Goal: Find specific page/section: Find specific page/section

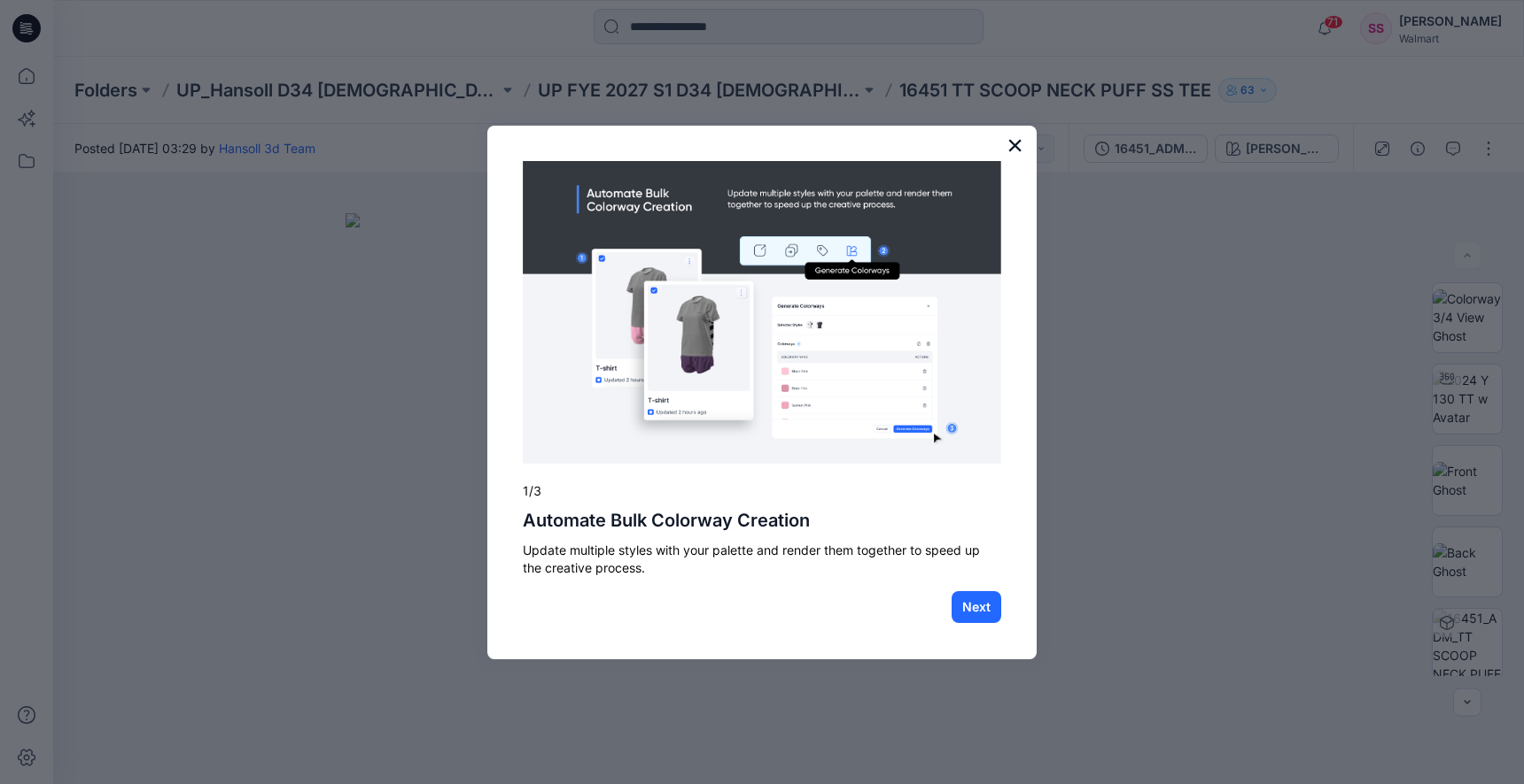
click at [1006, 150] on button "×" at bounding box center [1015, 146] width 17 height 29
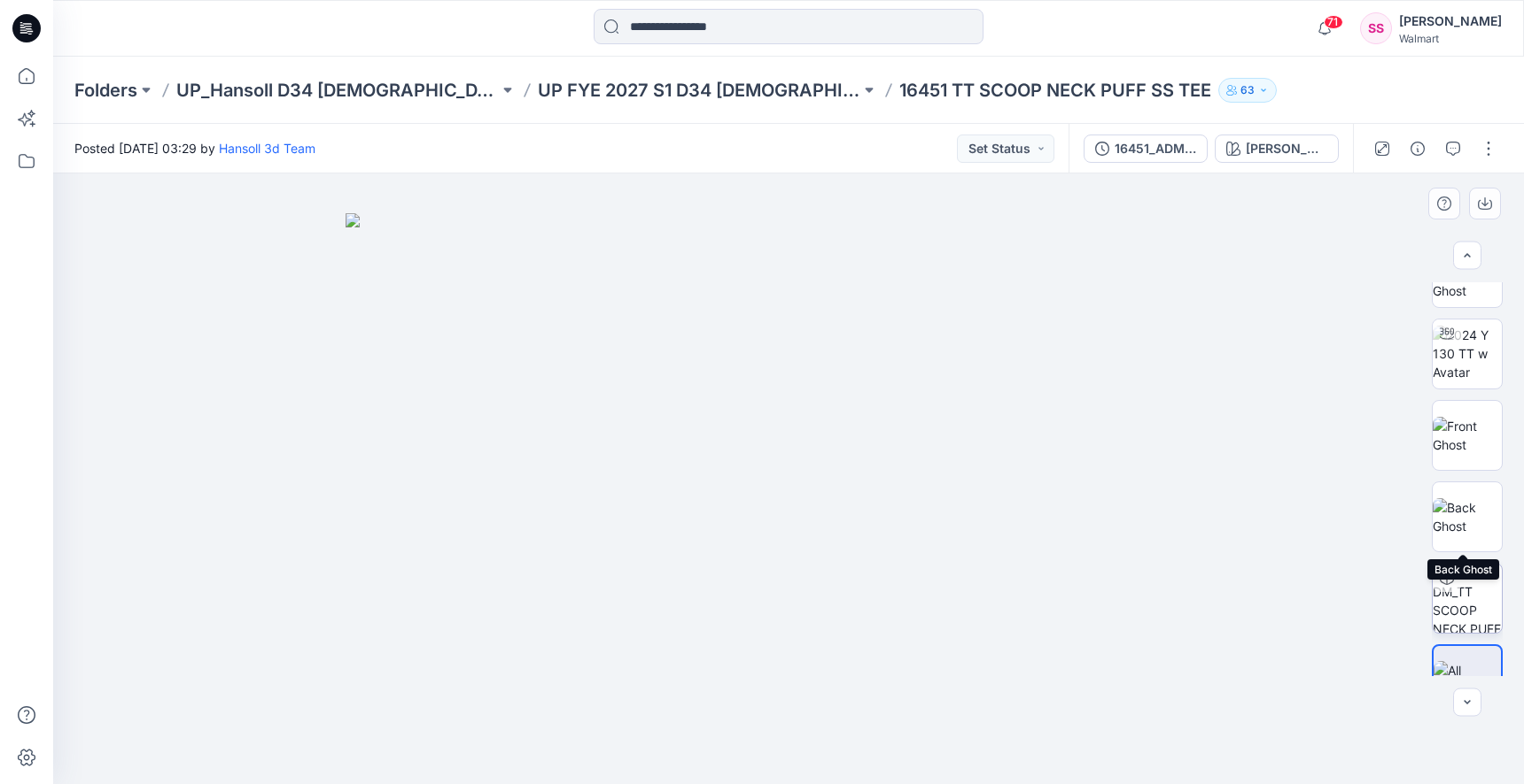
scroll to position [84, 0]
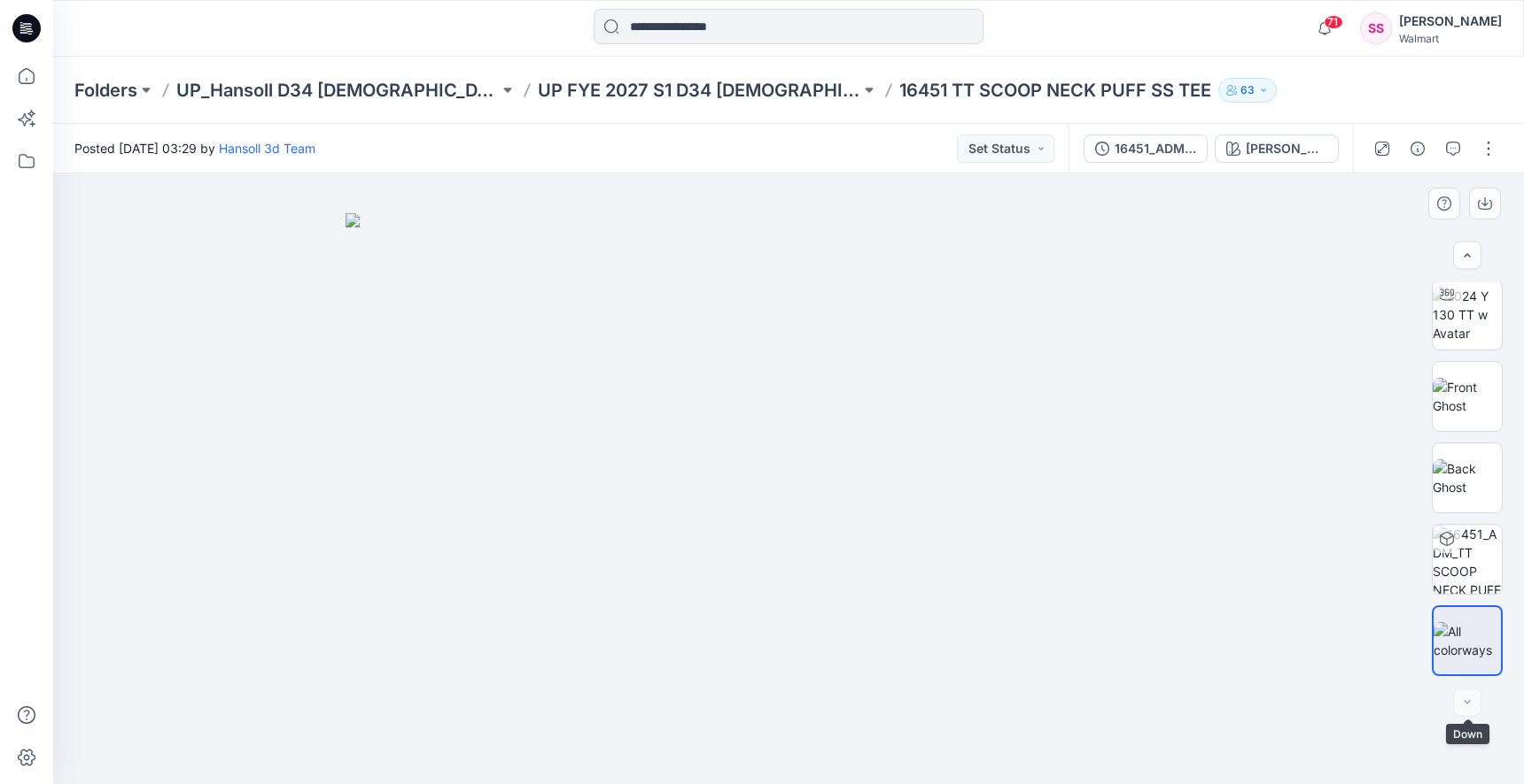
click at [1462, 699] on div at bounding box center [1467, 703] width 29 height 29
click at [1463, 700] on div at bounding box center [1467, 703] width 29 height 29
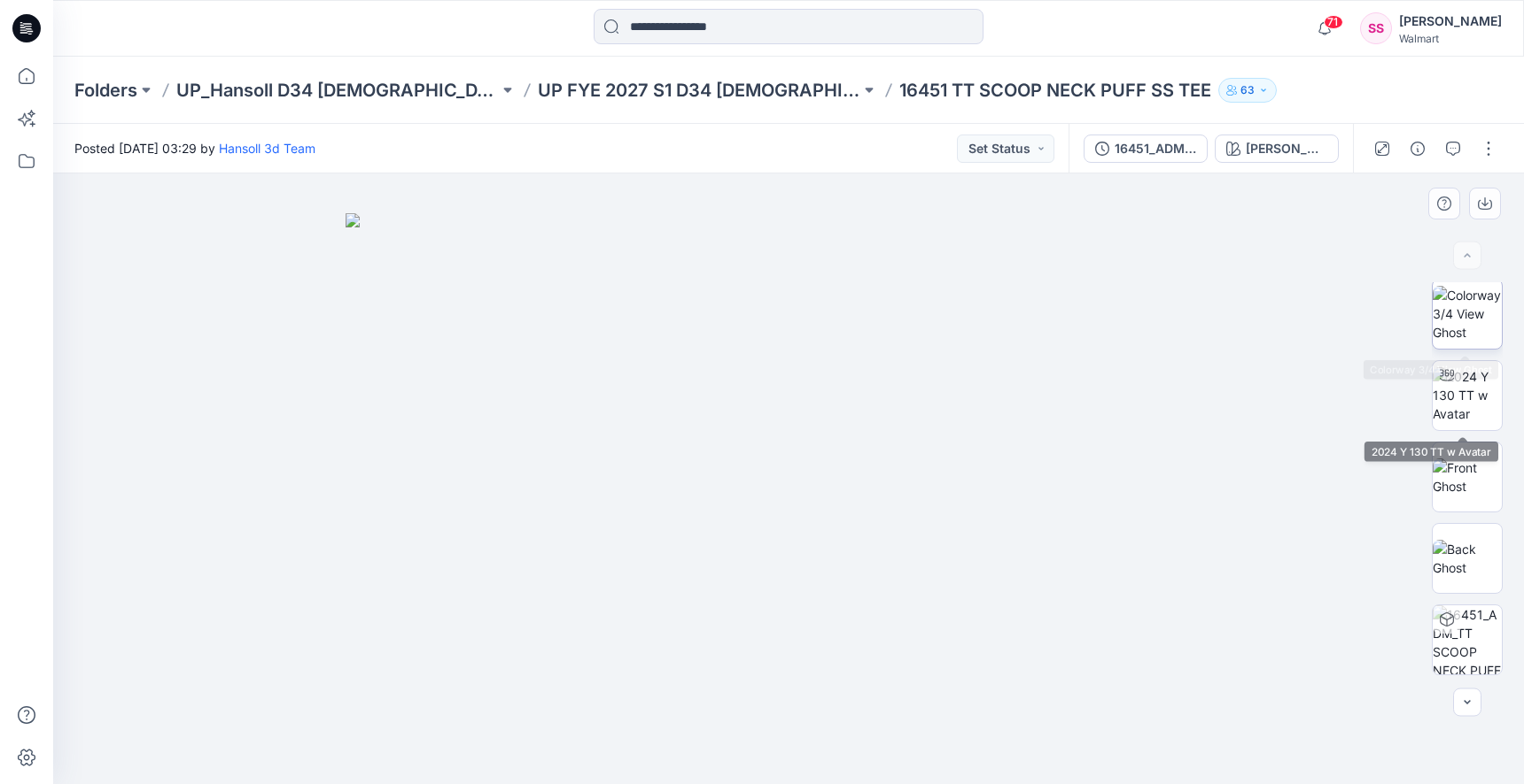
scroll to position [0, 0]
click at [1461, 383] on img at bounding box center [1467, 398] width 69 height 56
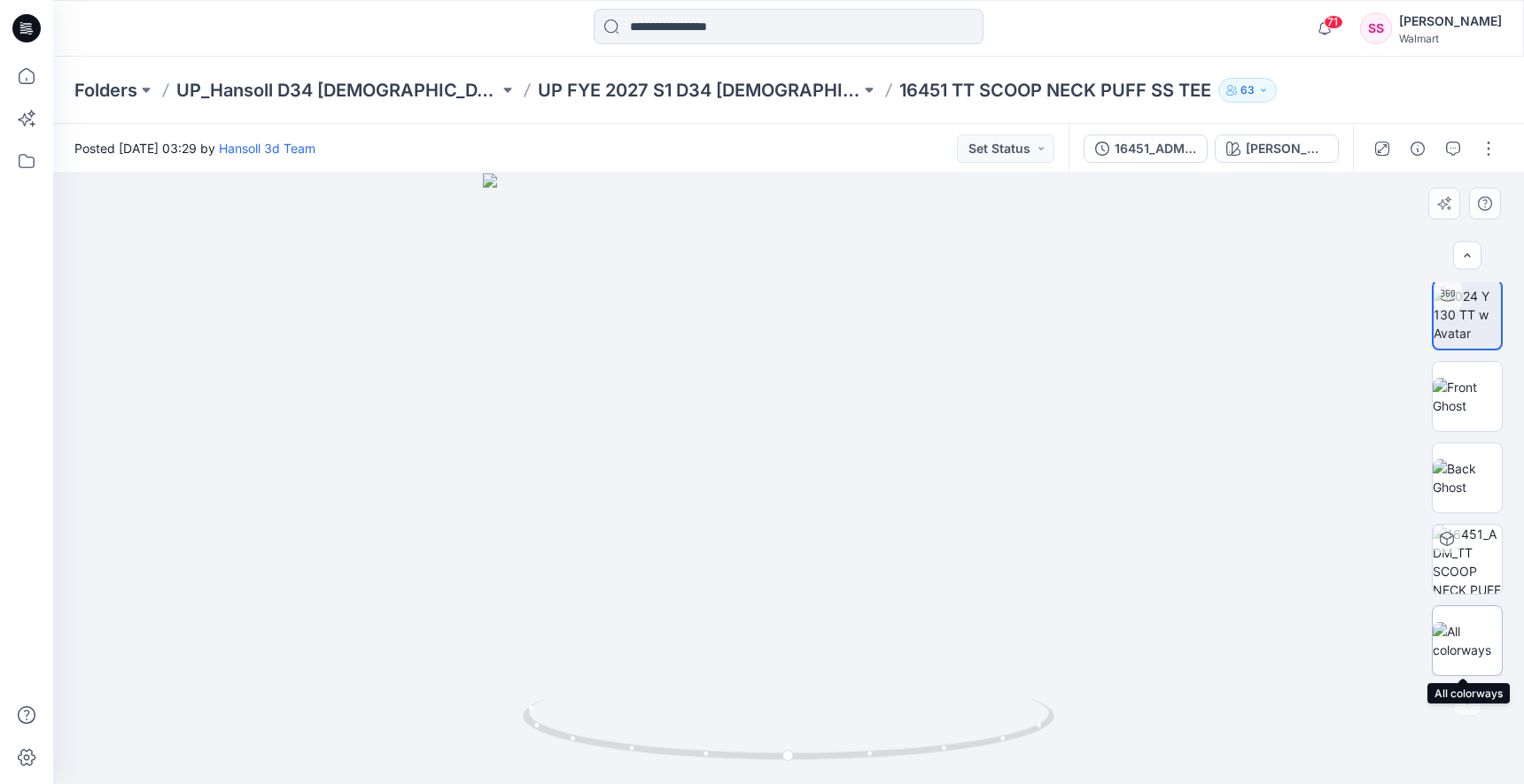
click at [1471, 625] on img at bounding box center [1467, 640] width 69 height 37
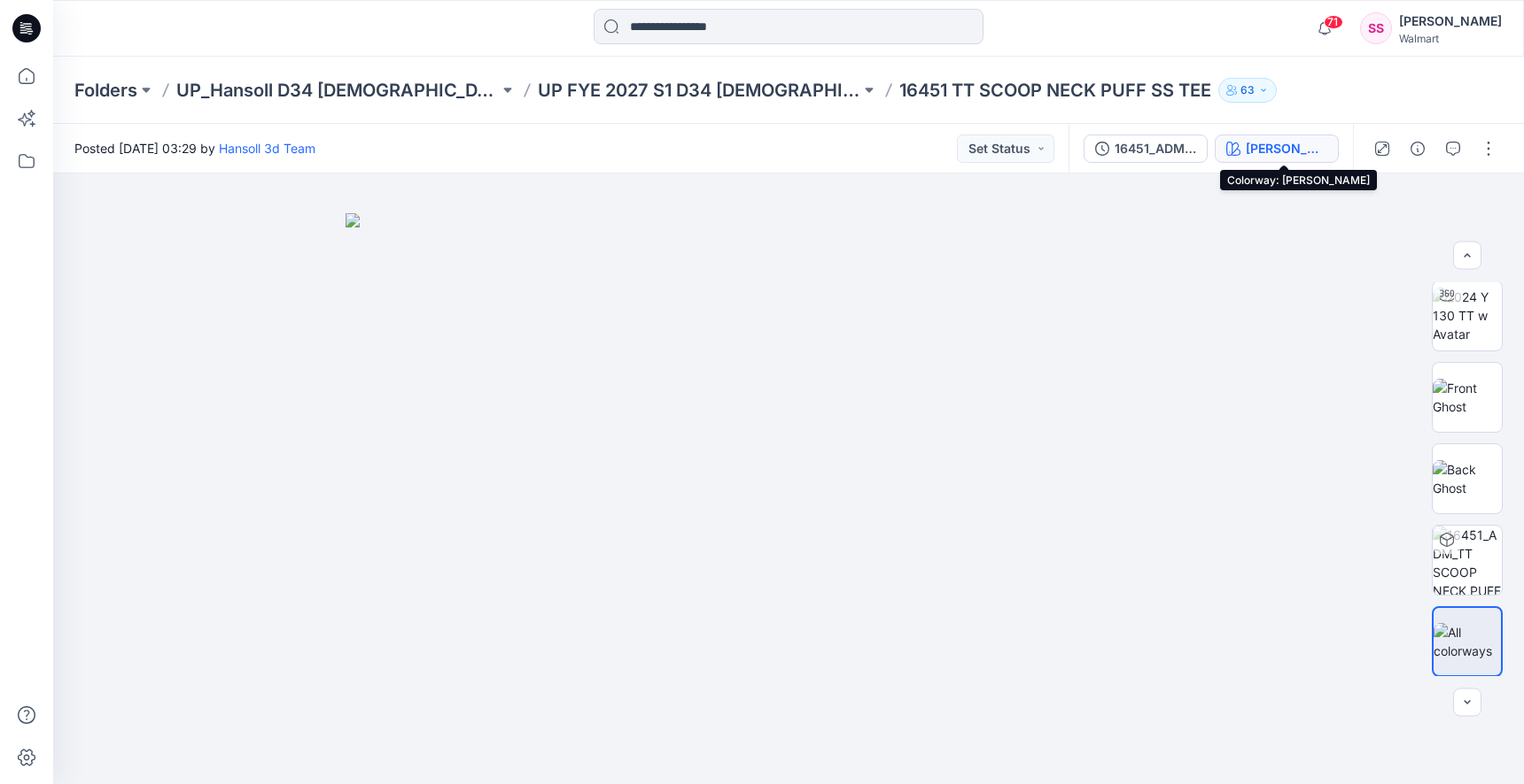
click at [1281, 150] on div "Vivid White" at bounding box center [1287, 149] width 82 height 19
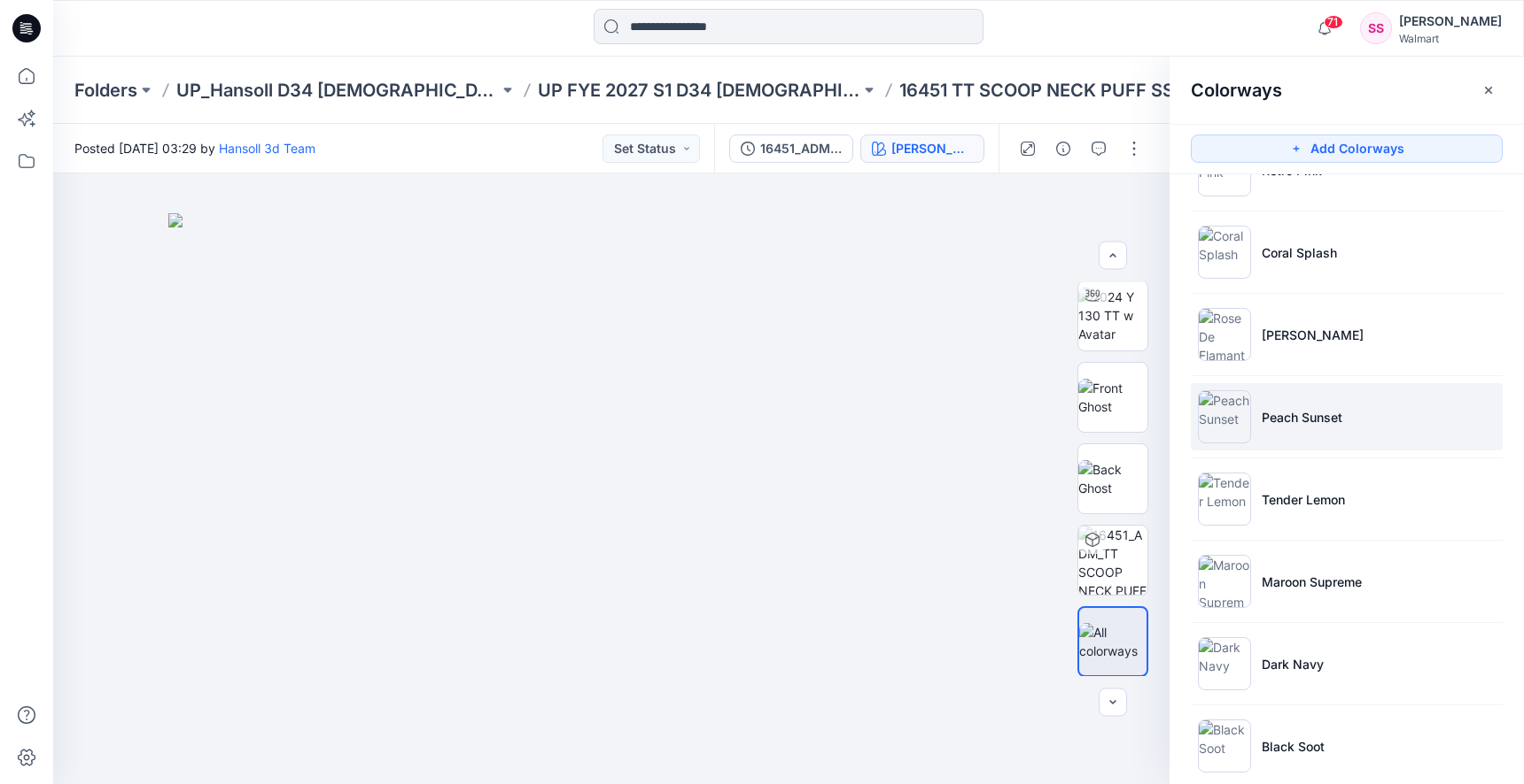
scroll to position [412, 0]
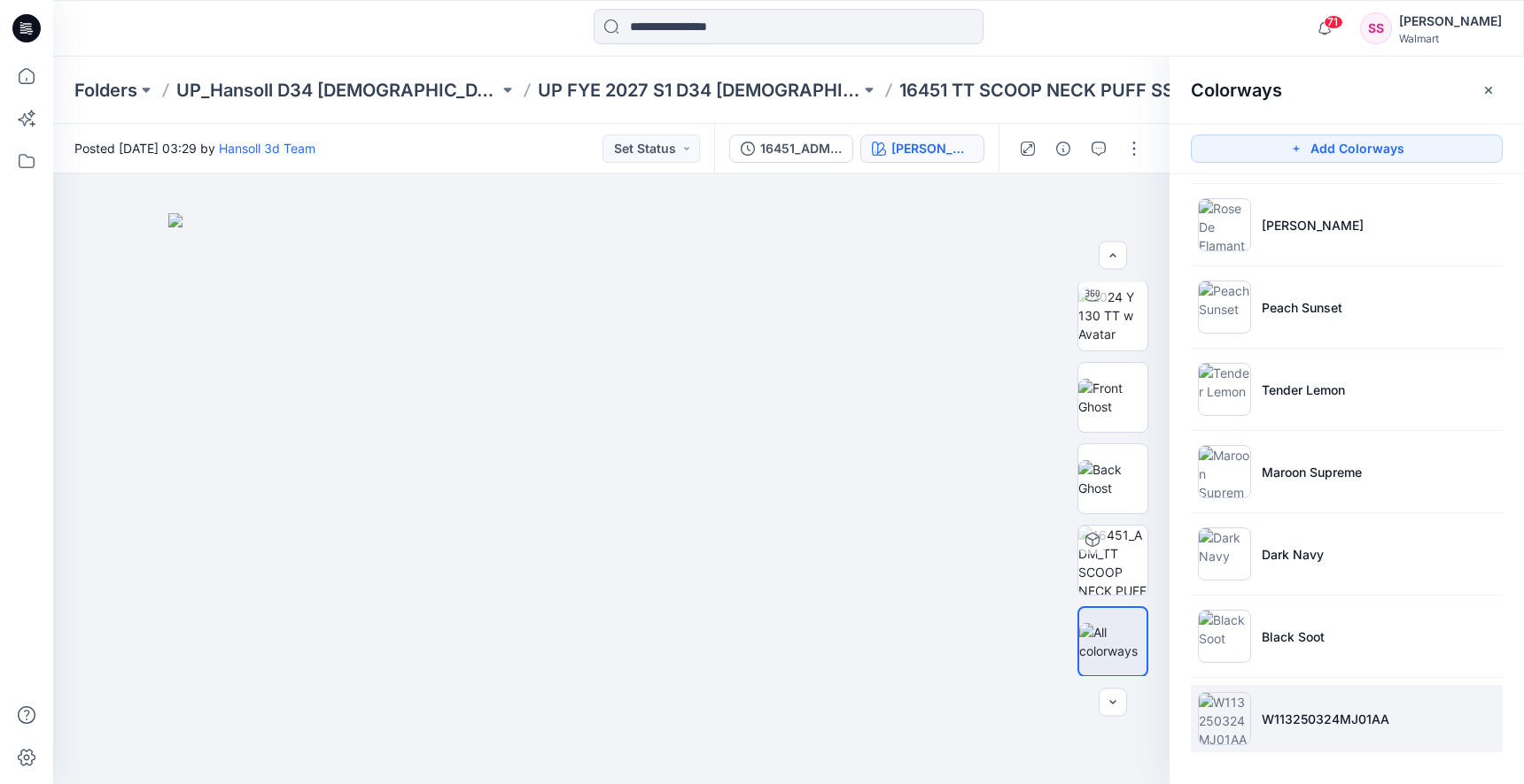
click at [1292, 707] on li "W113250324MJ01AA" at bounding box center [1346, 718] width 312 height 68
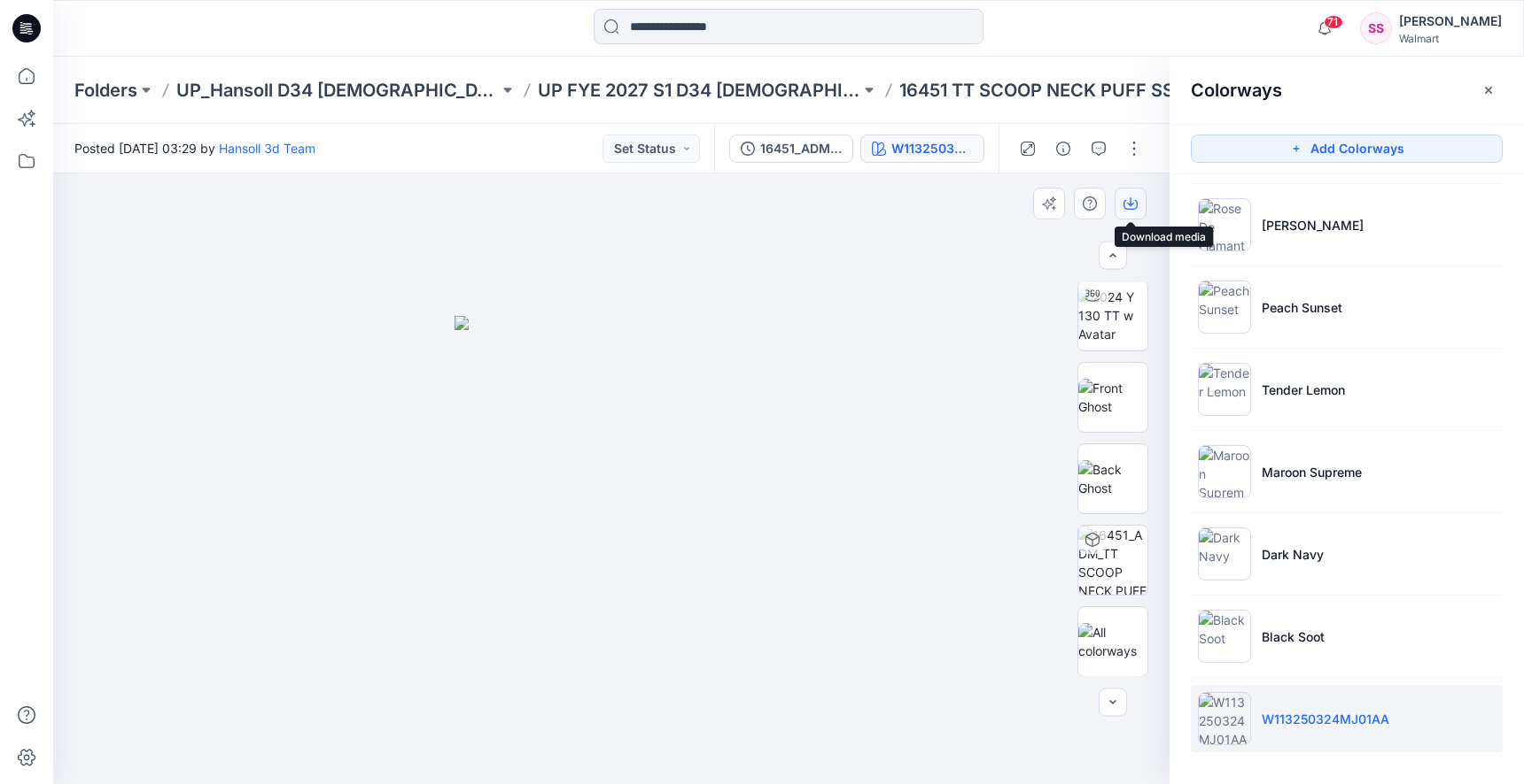
click at [1126, 202] on icon "button" at bounding box center [1129, 203] width 14 height 14
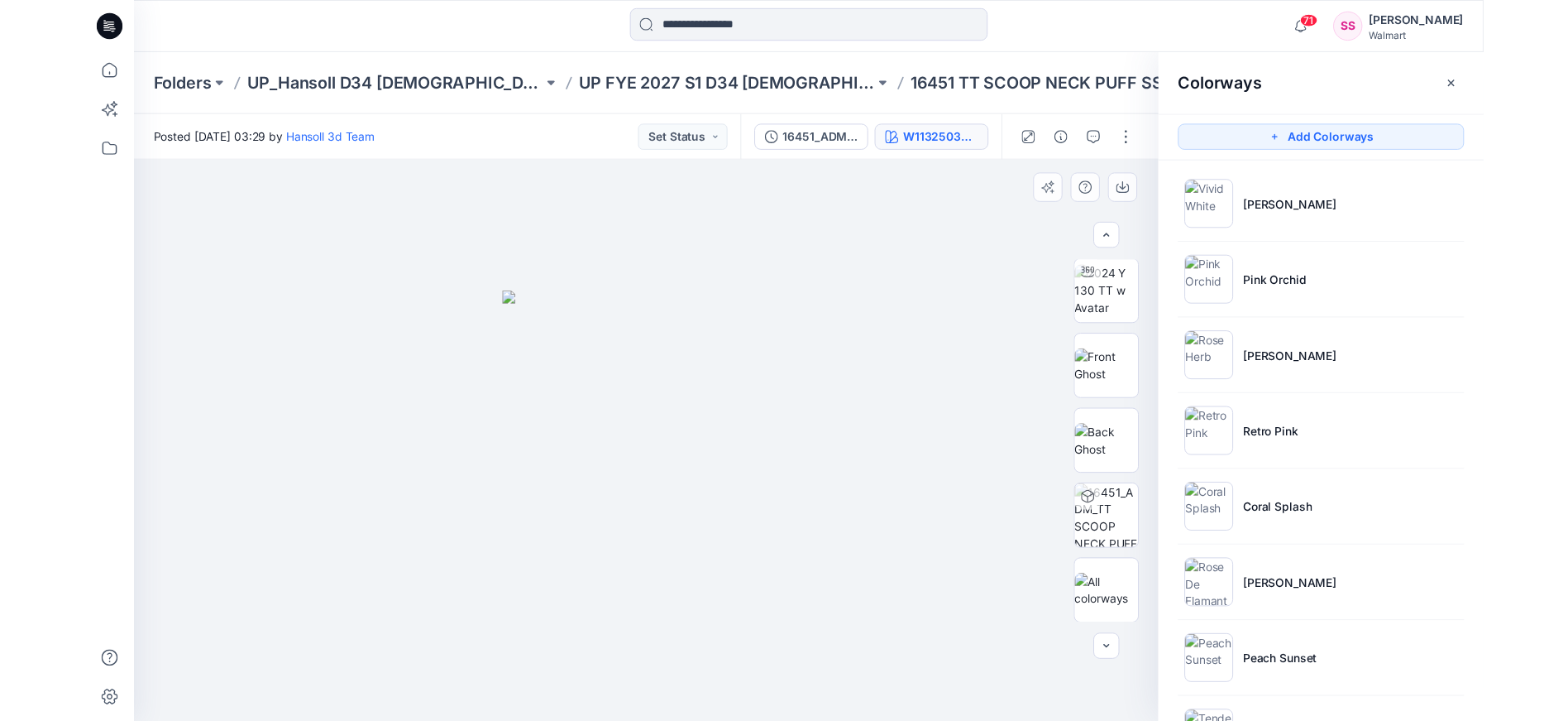
scroll to position [0, 0]
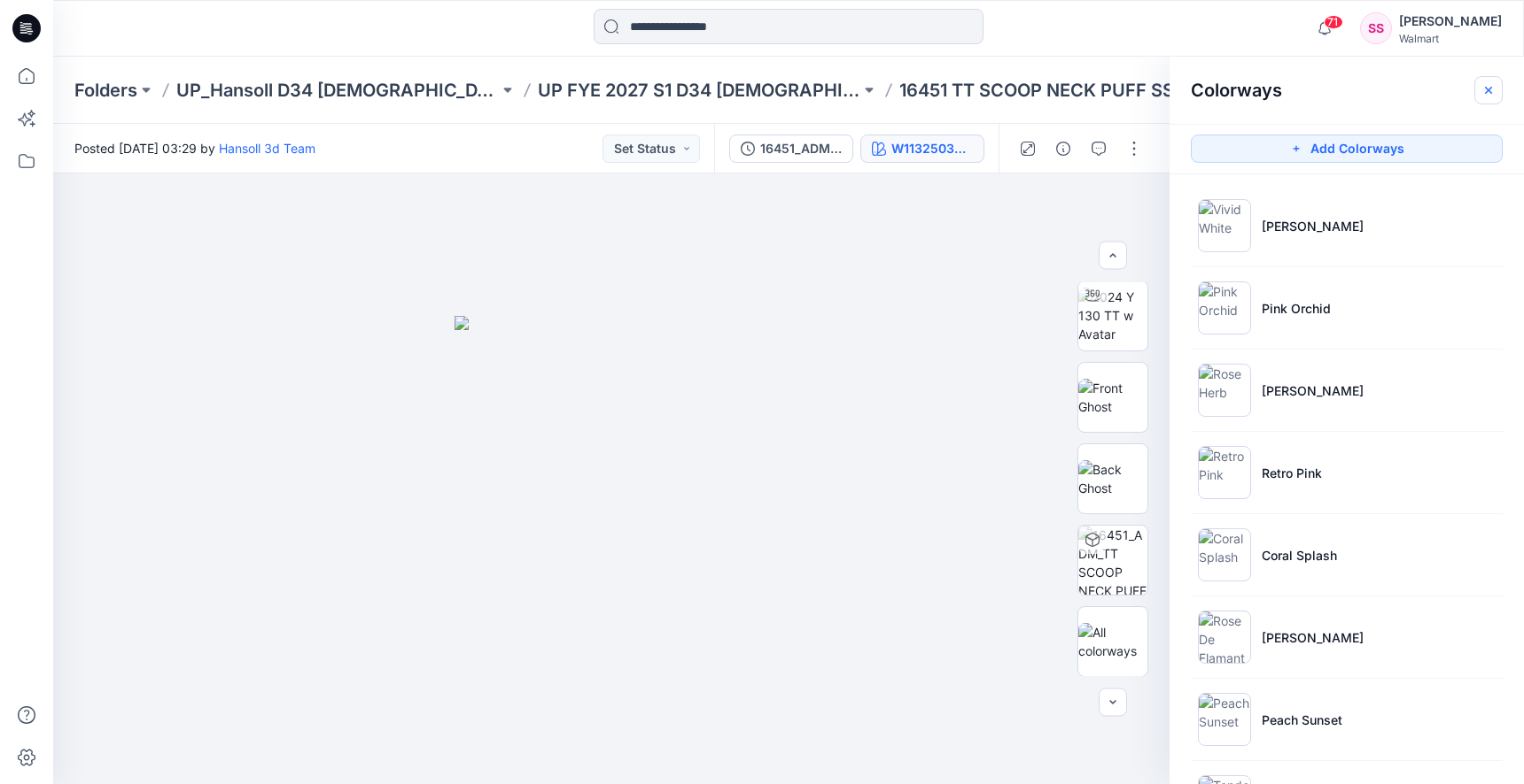
click at [1491, 90] on icon "button" at bounding box center [1488, 90] width 14 height 14
click at [1491, 90] on div "Folders UP_Hansoll D34 Ladies Knit Tops UP FYE 2027 S1 D34 Ladies Knit Tops 164…" at bounding box center [788, 90] width 1471 height 68
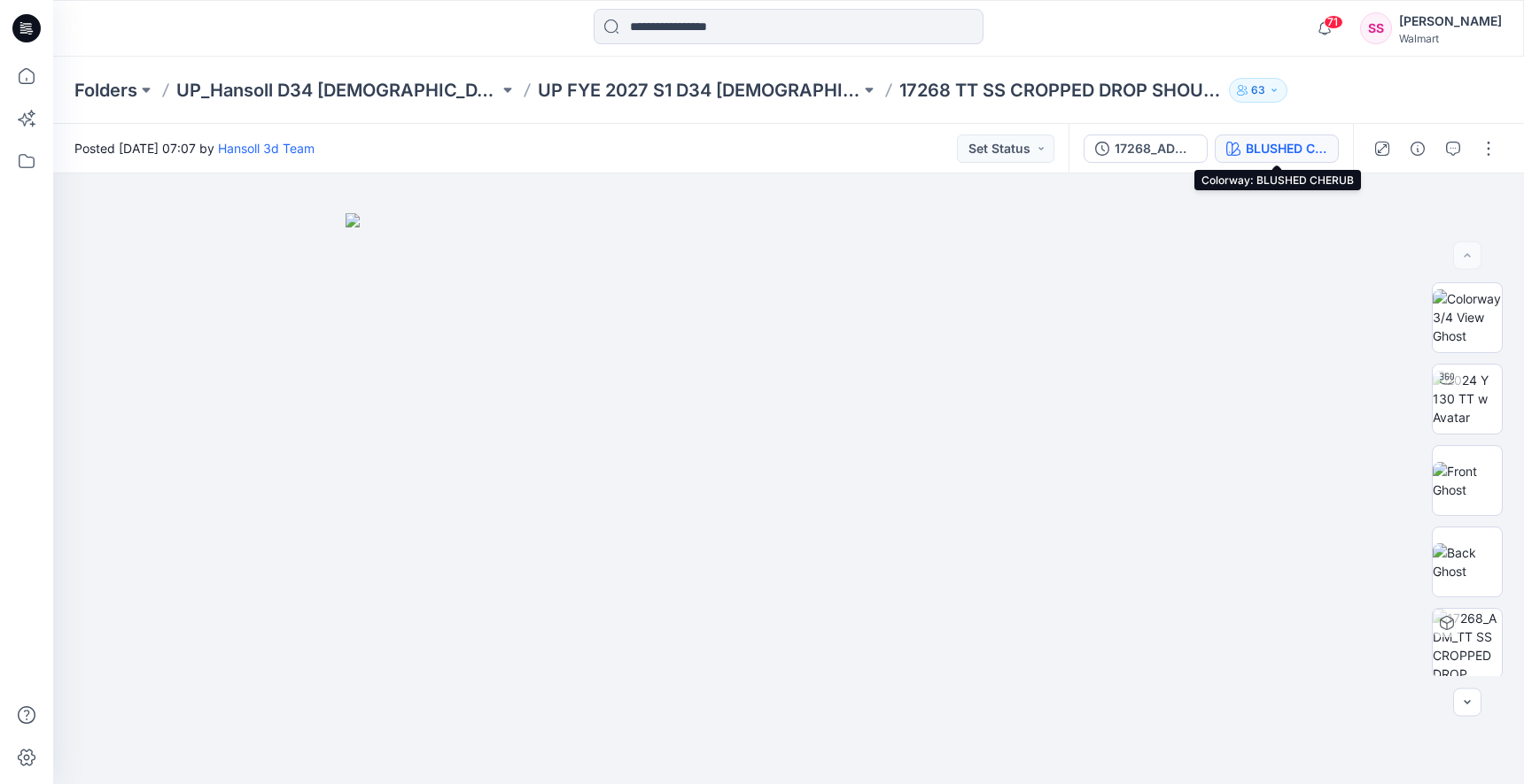
click at [1250, 147] on div "BLUSHED CHERUB" at bounding box center [1287, 149] width 82 height 19
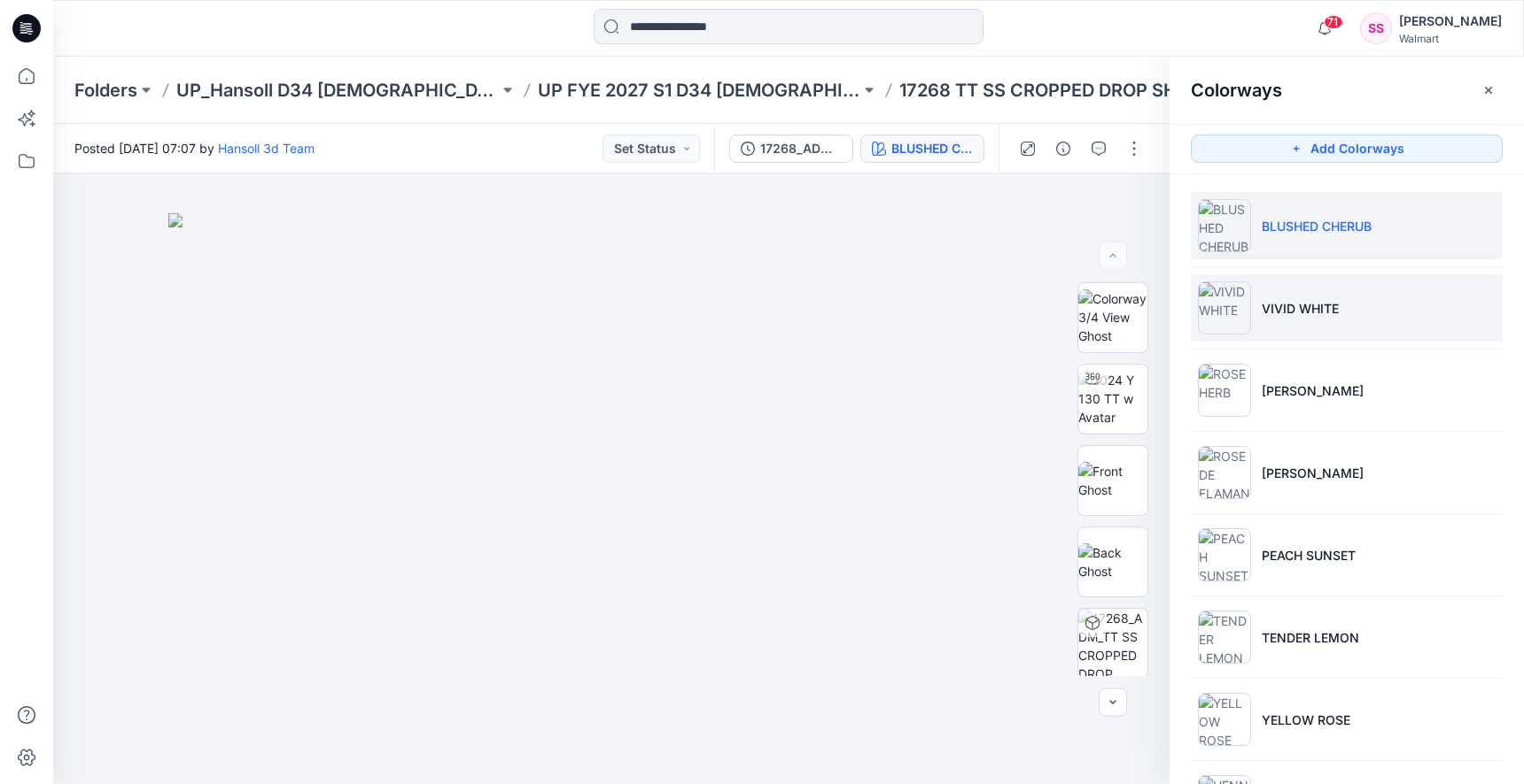
click at [1338, 323] on li "VIVID WHITE" at bounding box center [1346, 308] width 312 height 68
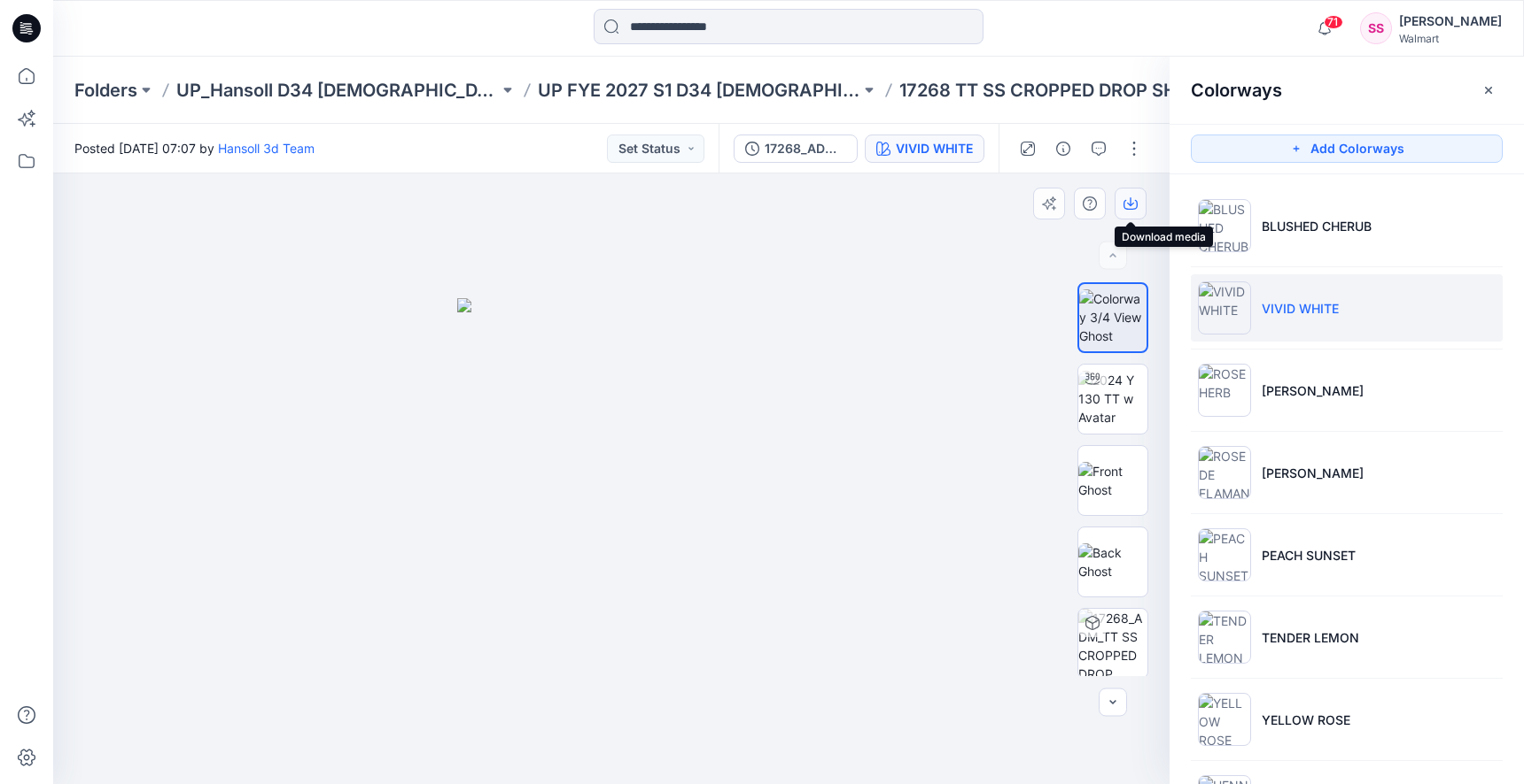
click at [1129, 208] on icon "button" at bounding box center [1129, 203] width 14 height 14
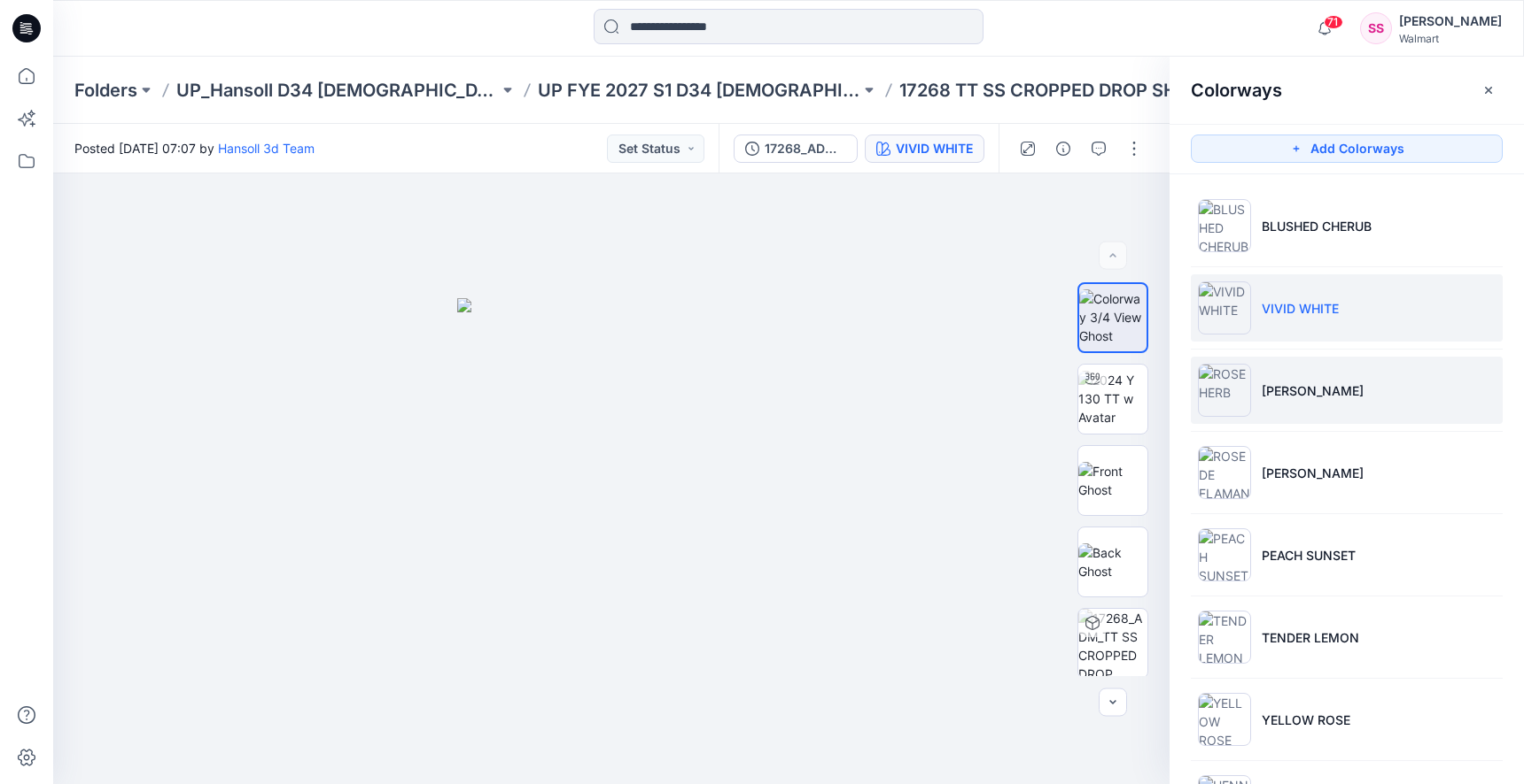
click at [1314, 415] on li "ROSE HERB" at bounding box center [1346, 391] width 312 height 68
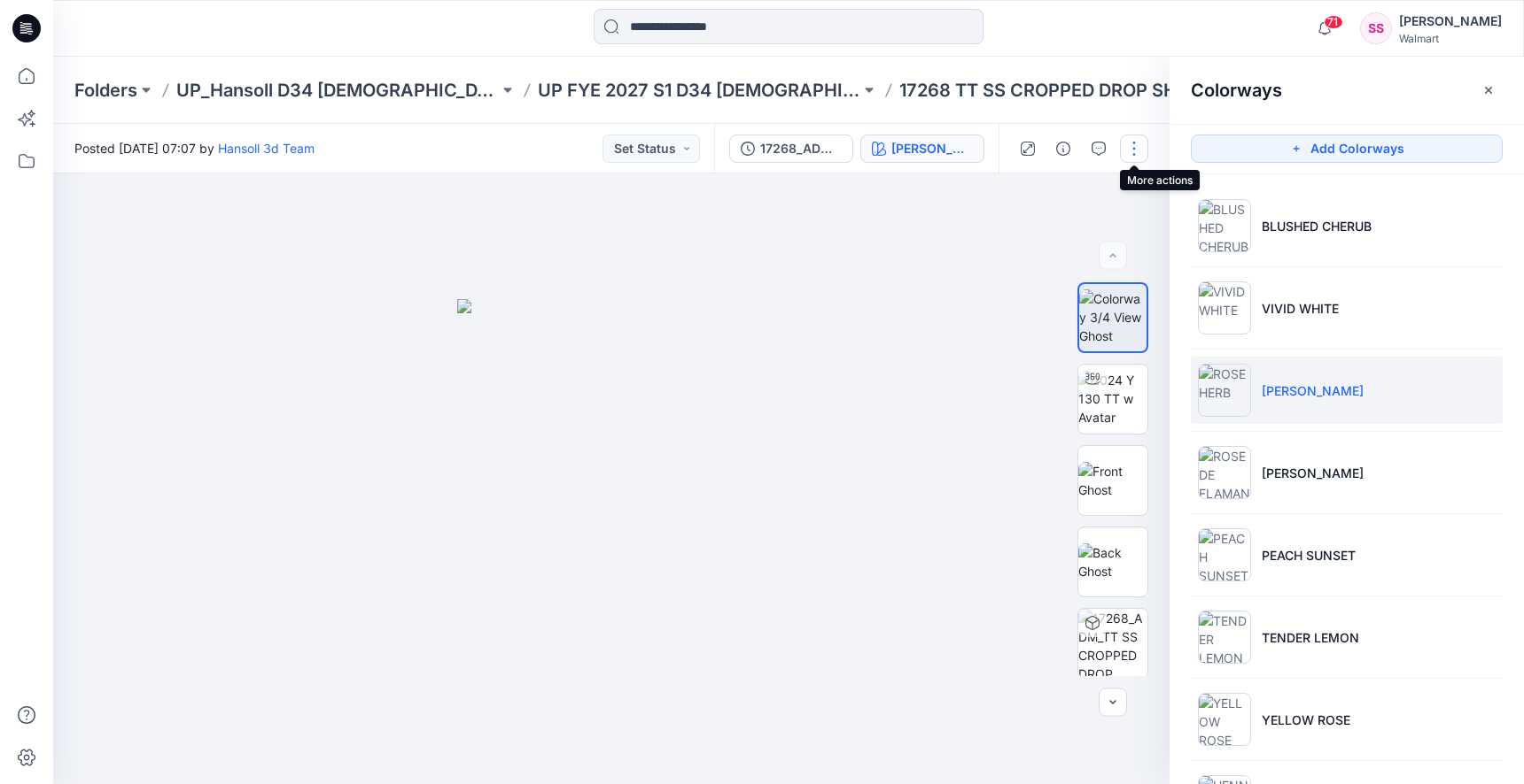
click at [1126, 150] on button "button" at bounding box center [1134, 149] width 29 height 29
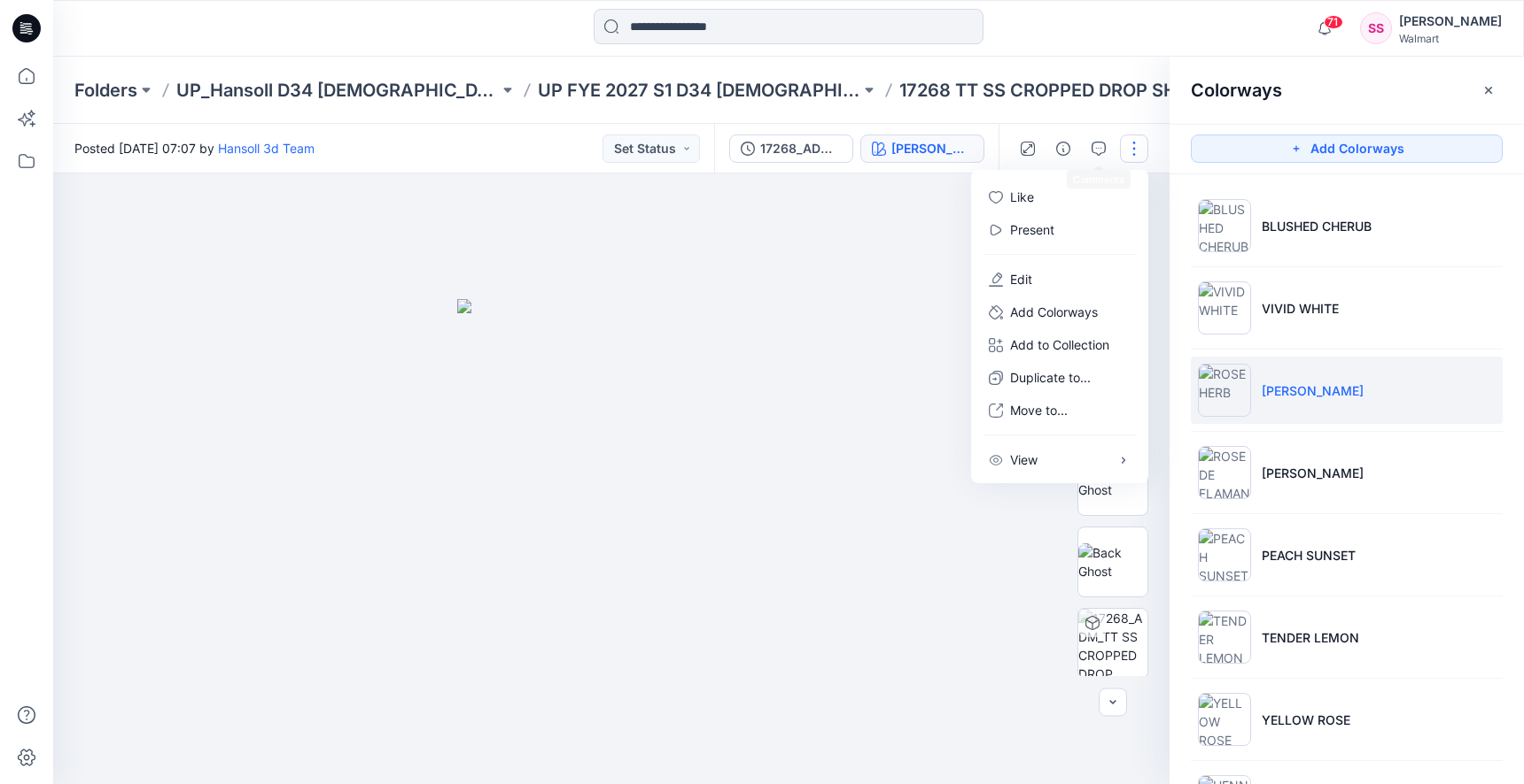
click at [1136, 139] on button "button" at bounding box center [1134, 149] width 29 height 29
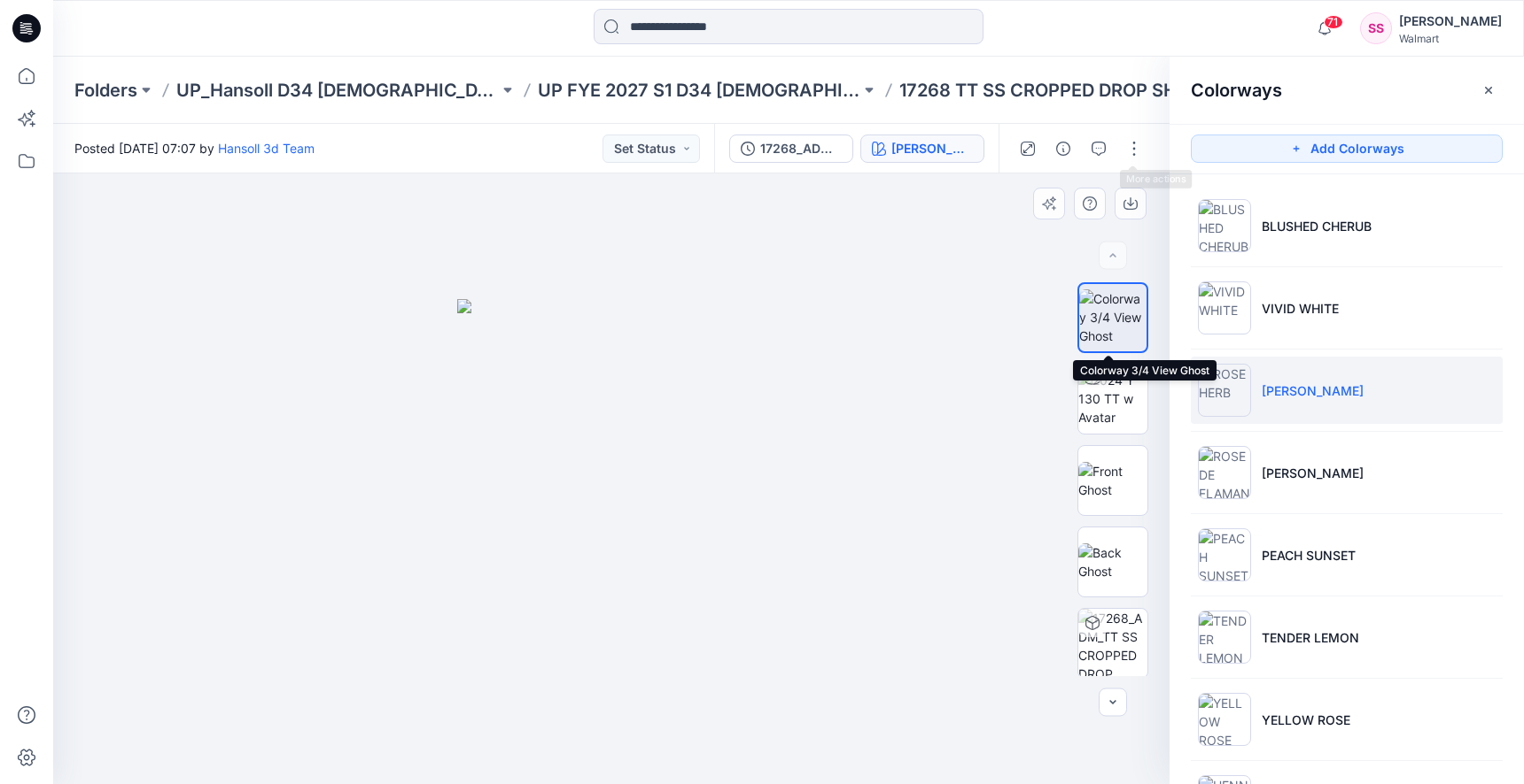
click at [1110, 313] on img at bounding box center [1112, 317] width 68 height 56
click at [1123, 207] on icon "button" at bounding box center [1129, 205] width 14 height 10
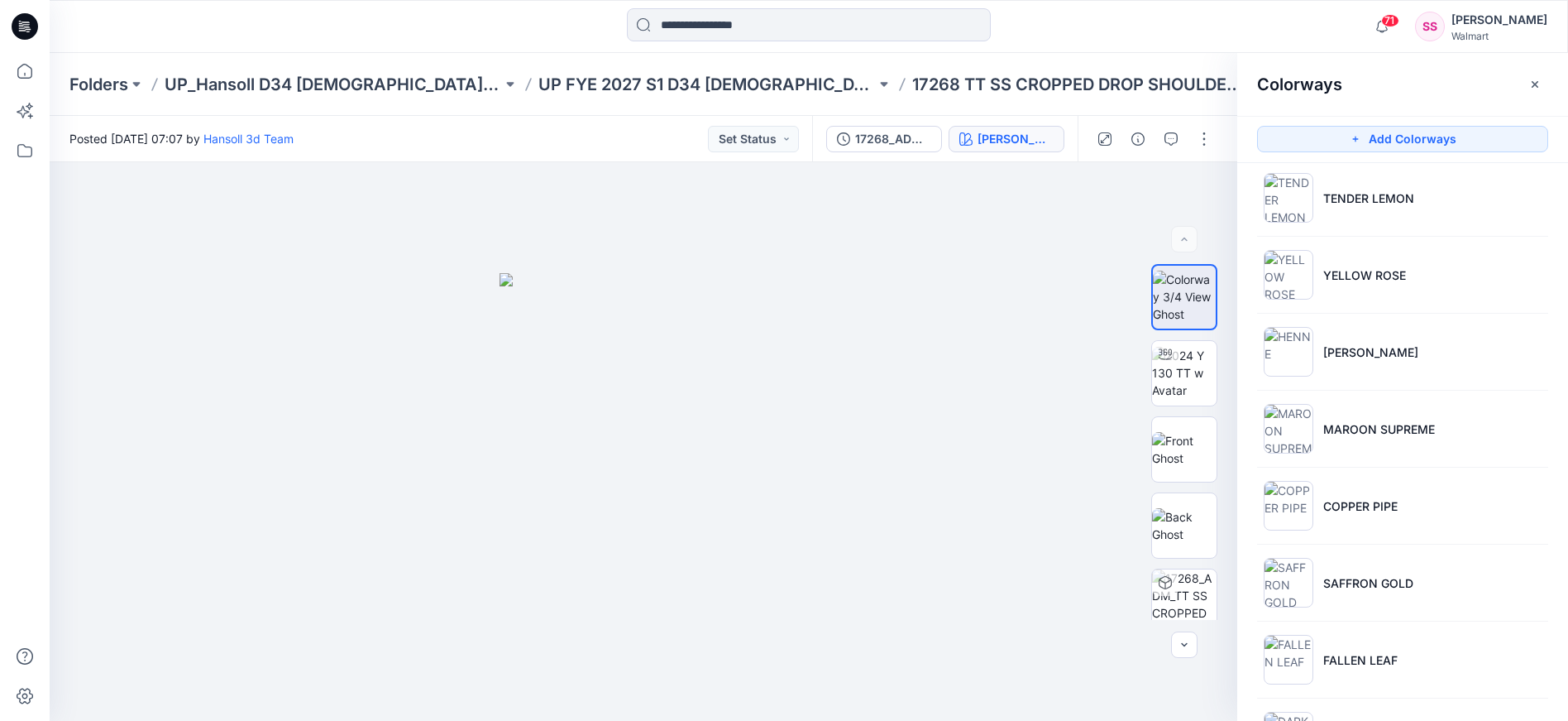
scroll to position [420, 0]
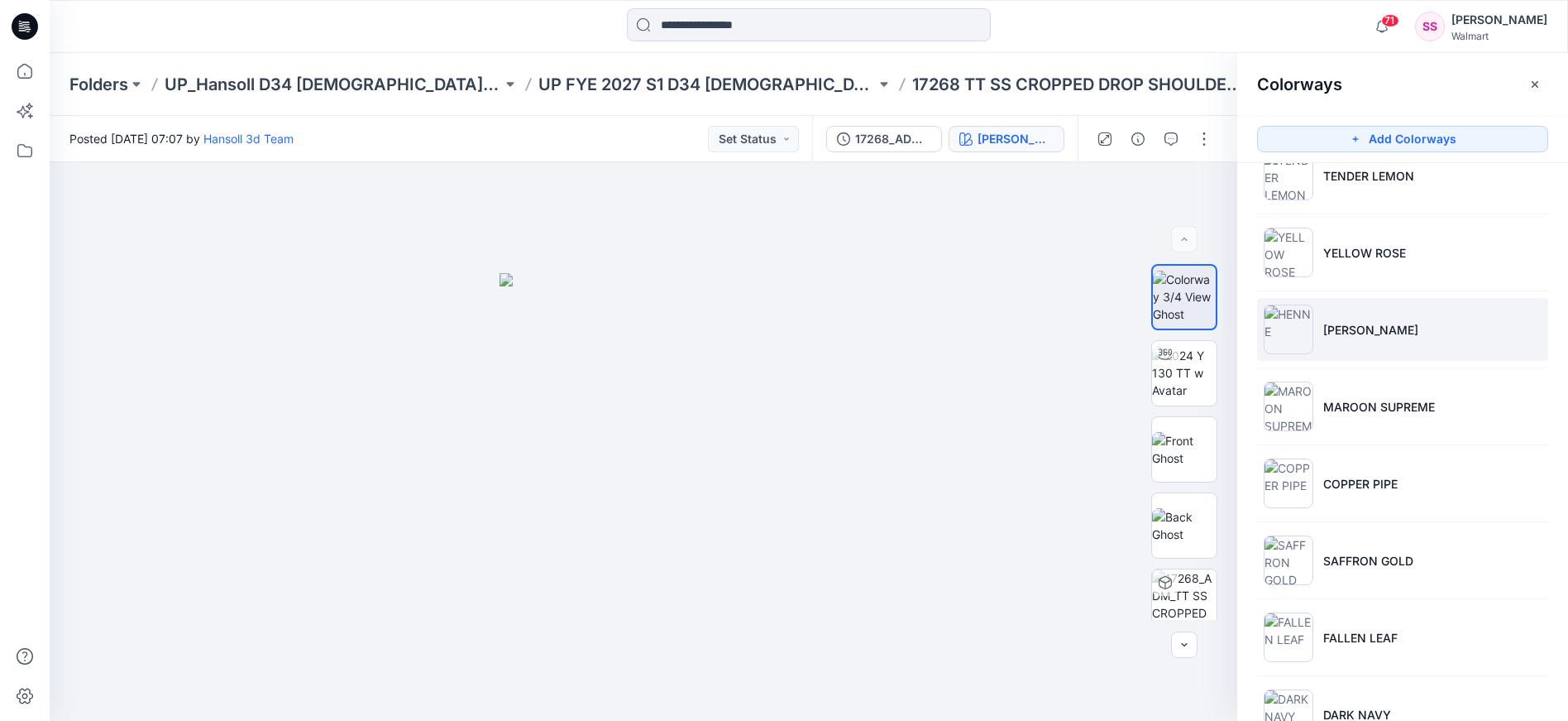
click at [1356, 334] on p "HENNE" at bounding box center [1370, 330] width 95 height 18
click at [1200, 198] on button "button" at bounding box center [1200, 190] width 29 height 29
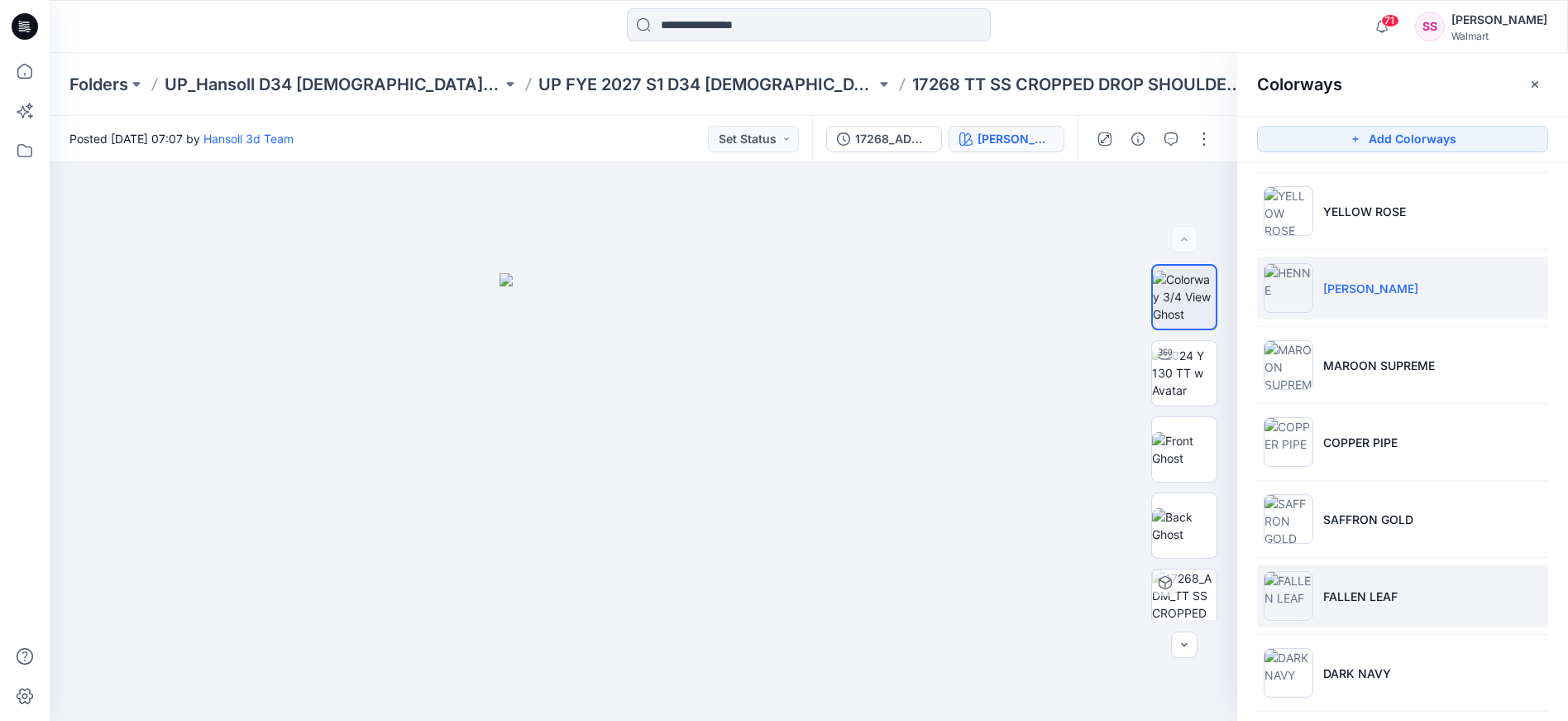
scroll to position [552, 0]
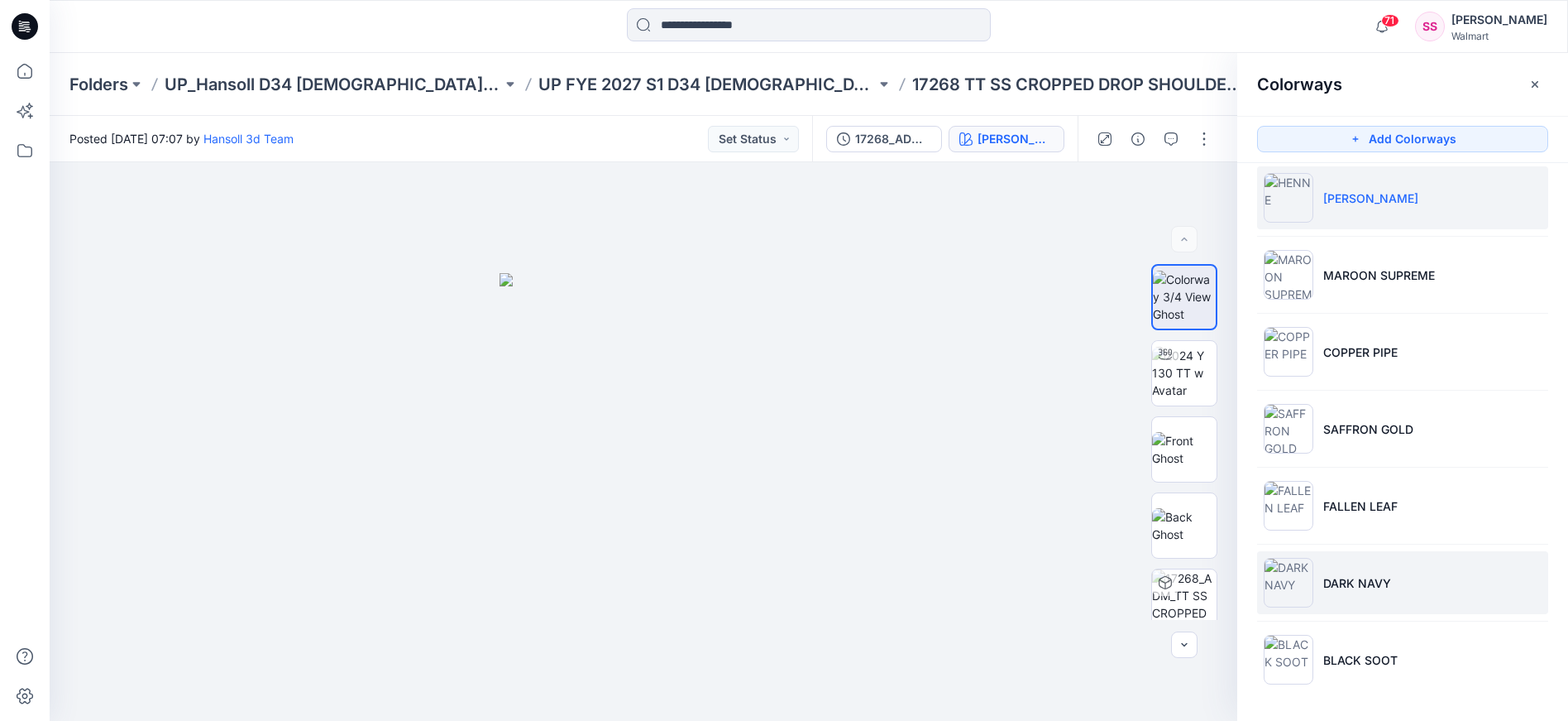
click at [1368, 587] on p "DARK NAVY" at bounding box center [1357, 583] width 68 height 18
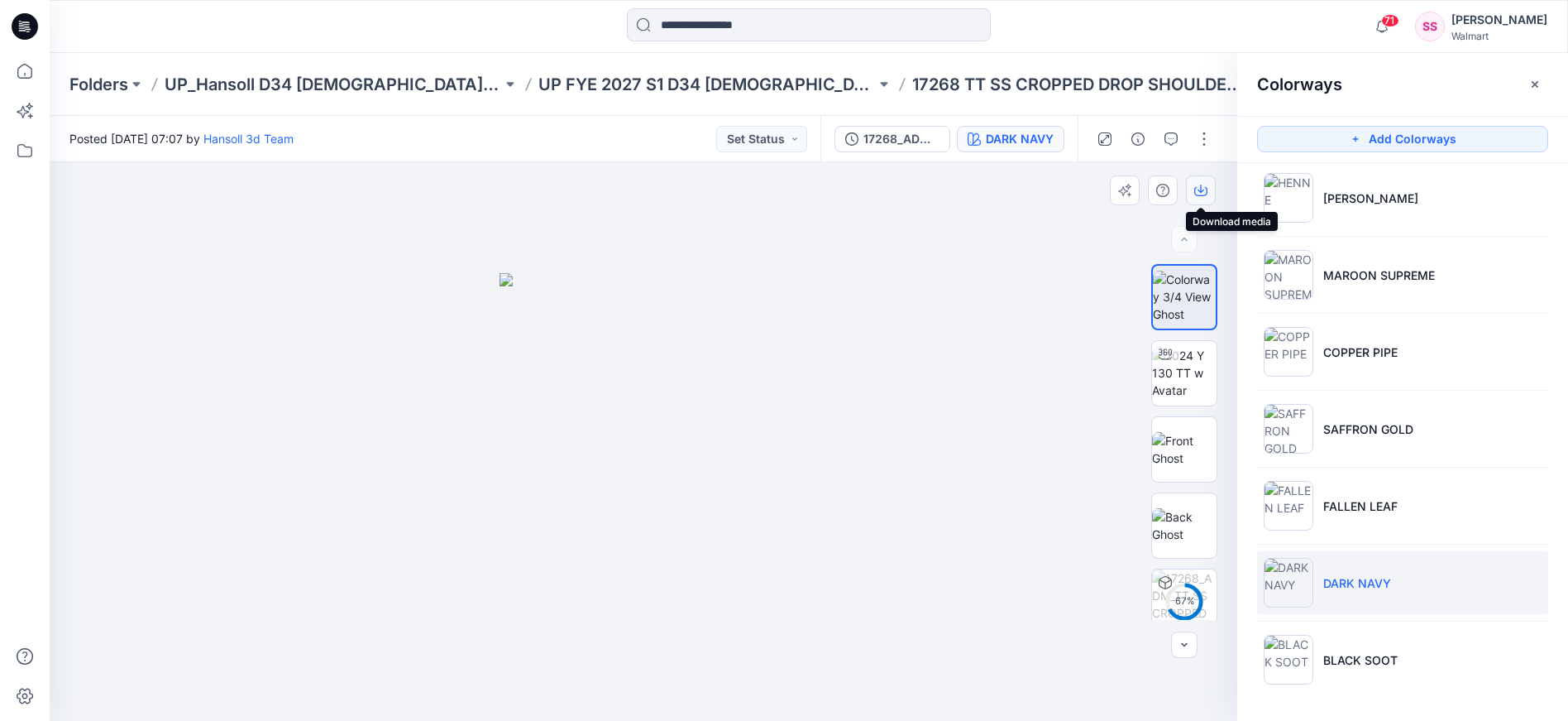
click at [1202, 192] on icon "button" at bounding box center [1200, 190] width 13 height 13
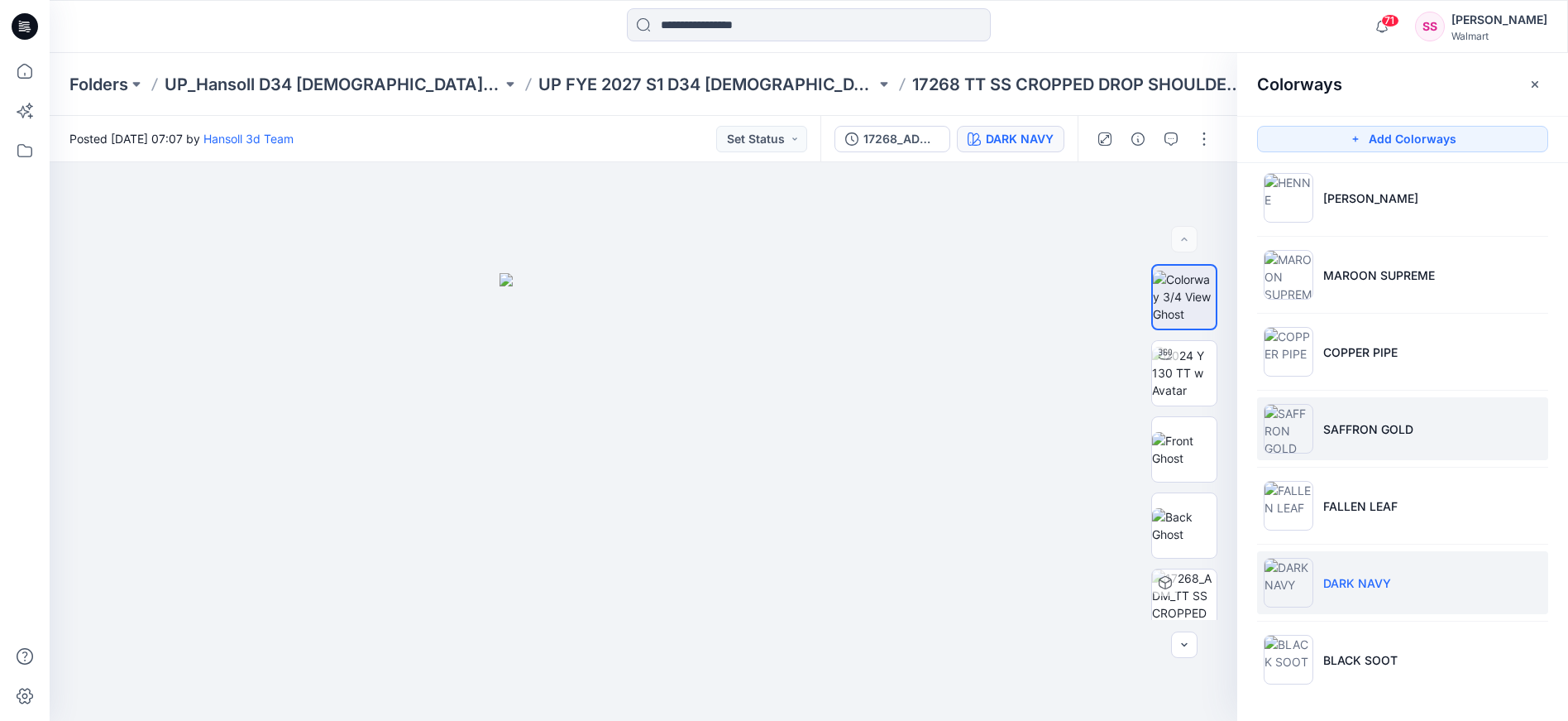
click at [1332, 431] on p "SAFFRON GOLD" at bounding box center [1368, 429] width 90 height 18
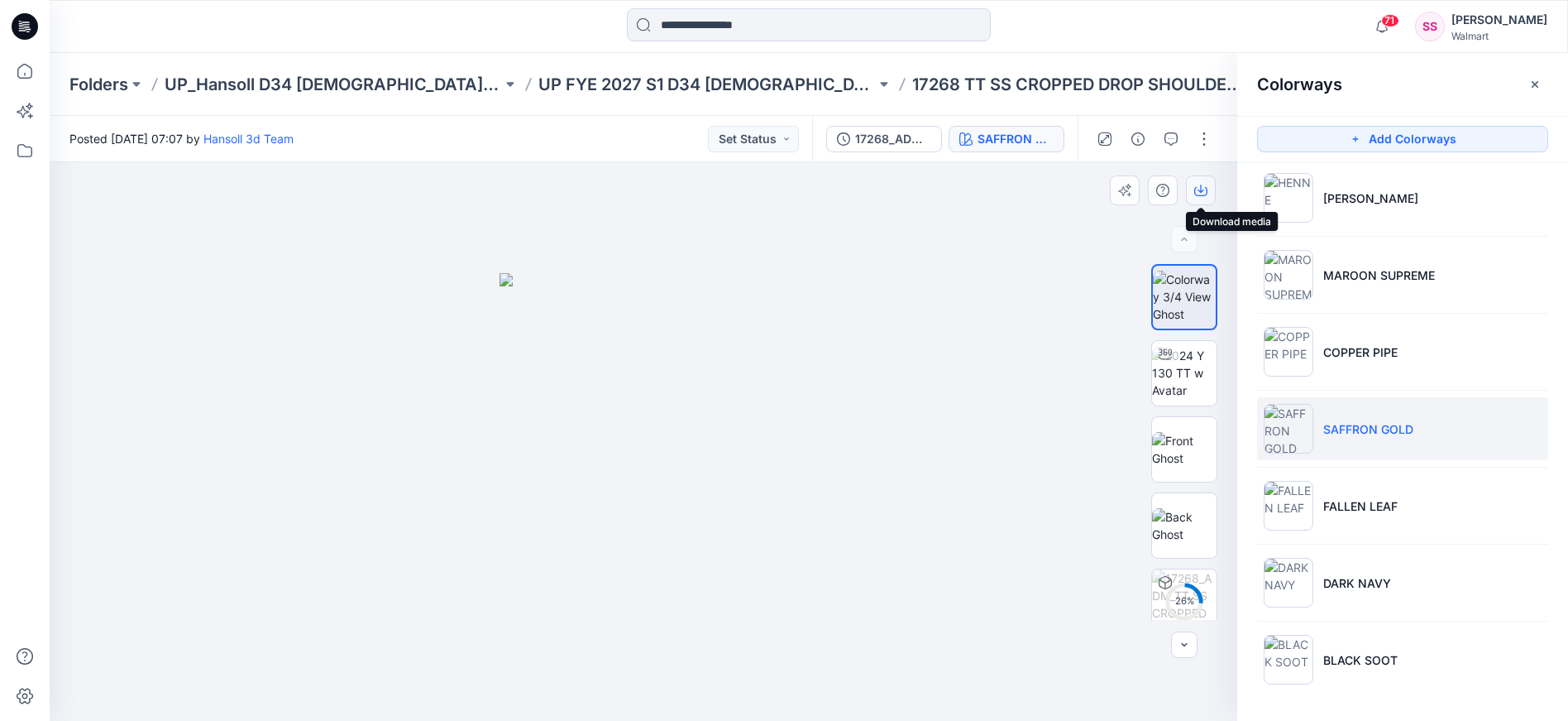
click at [1195, 193] on icon "button" at bounding box center [1200, 191] width 13 height 9
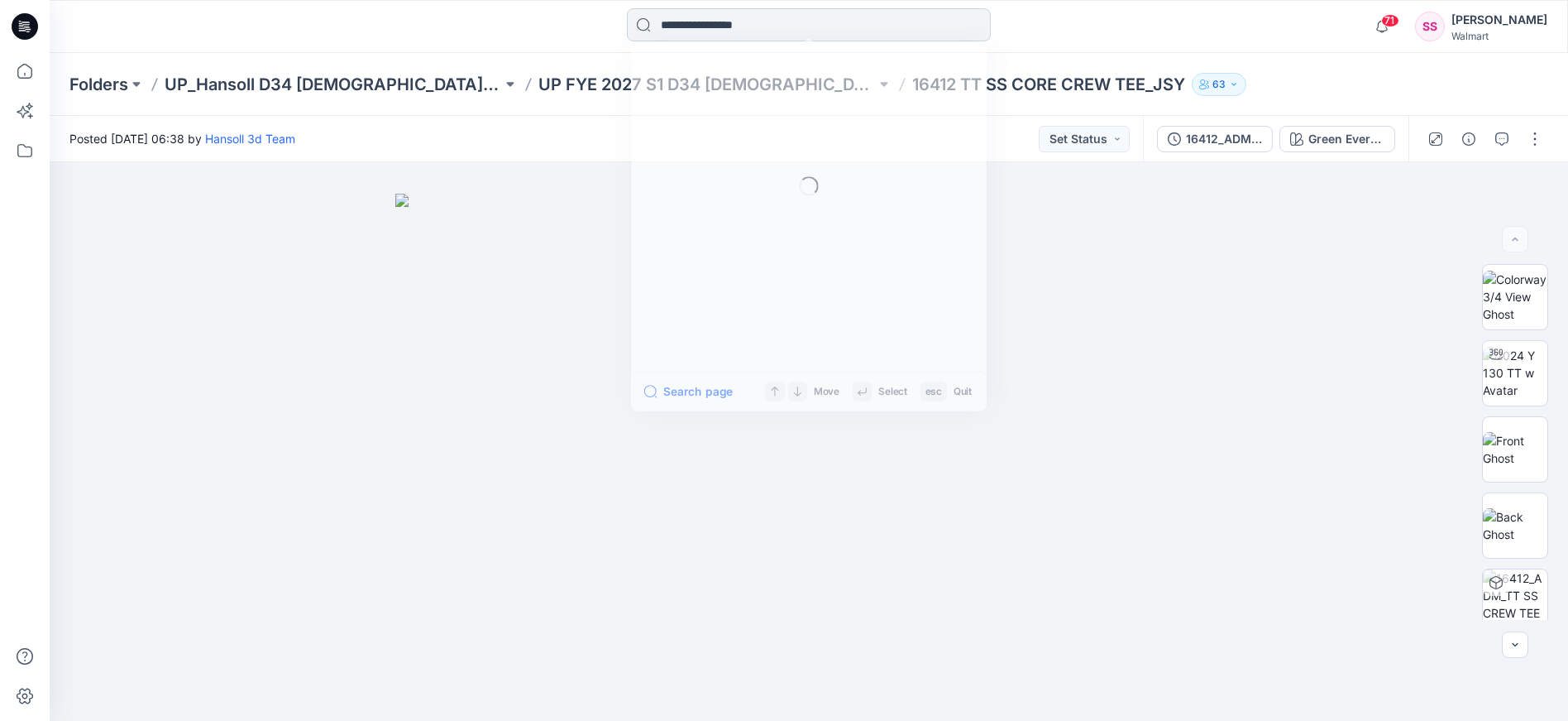
click at [804, 25] on input at bounding box center [808, 24] width 364 height 33
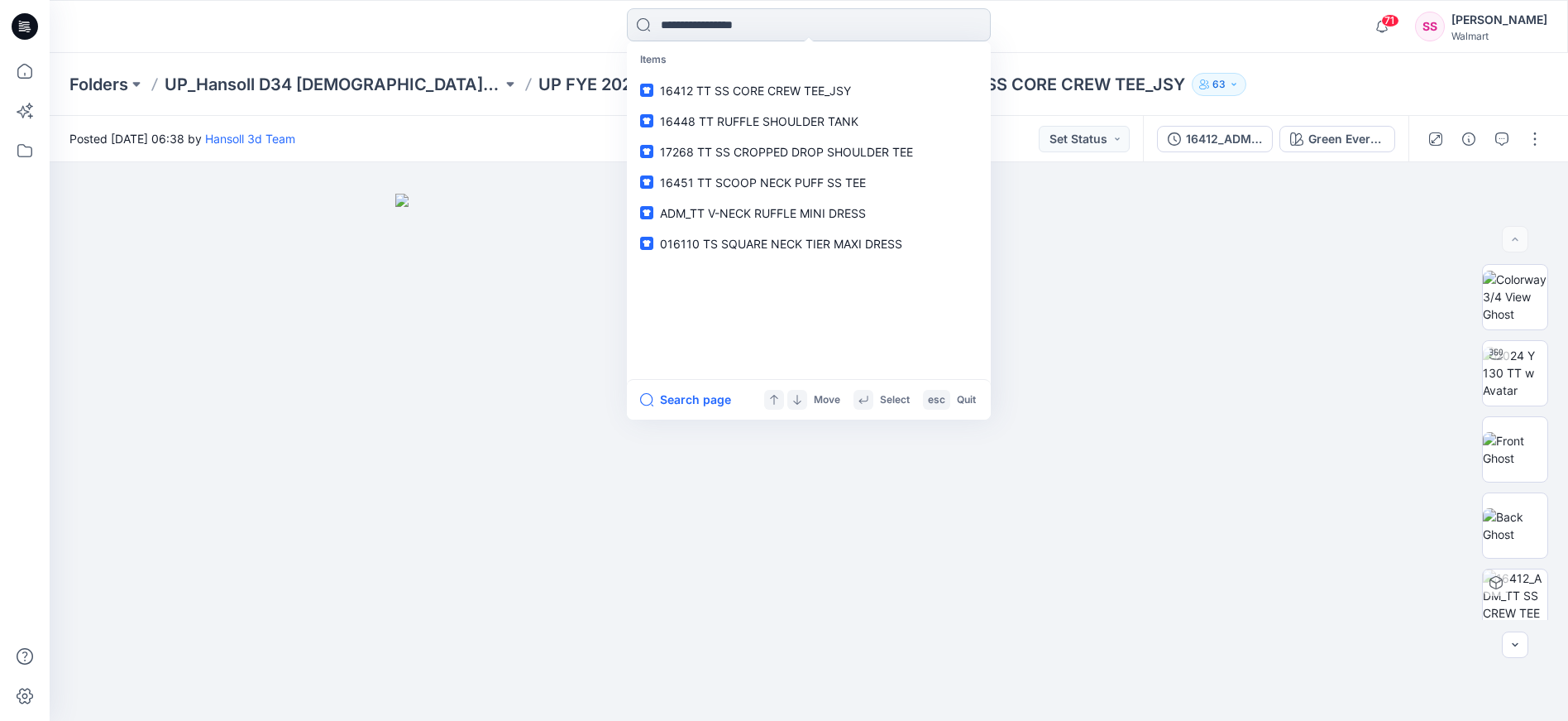
paste input "**********"
type input "**********"
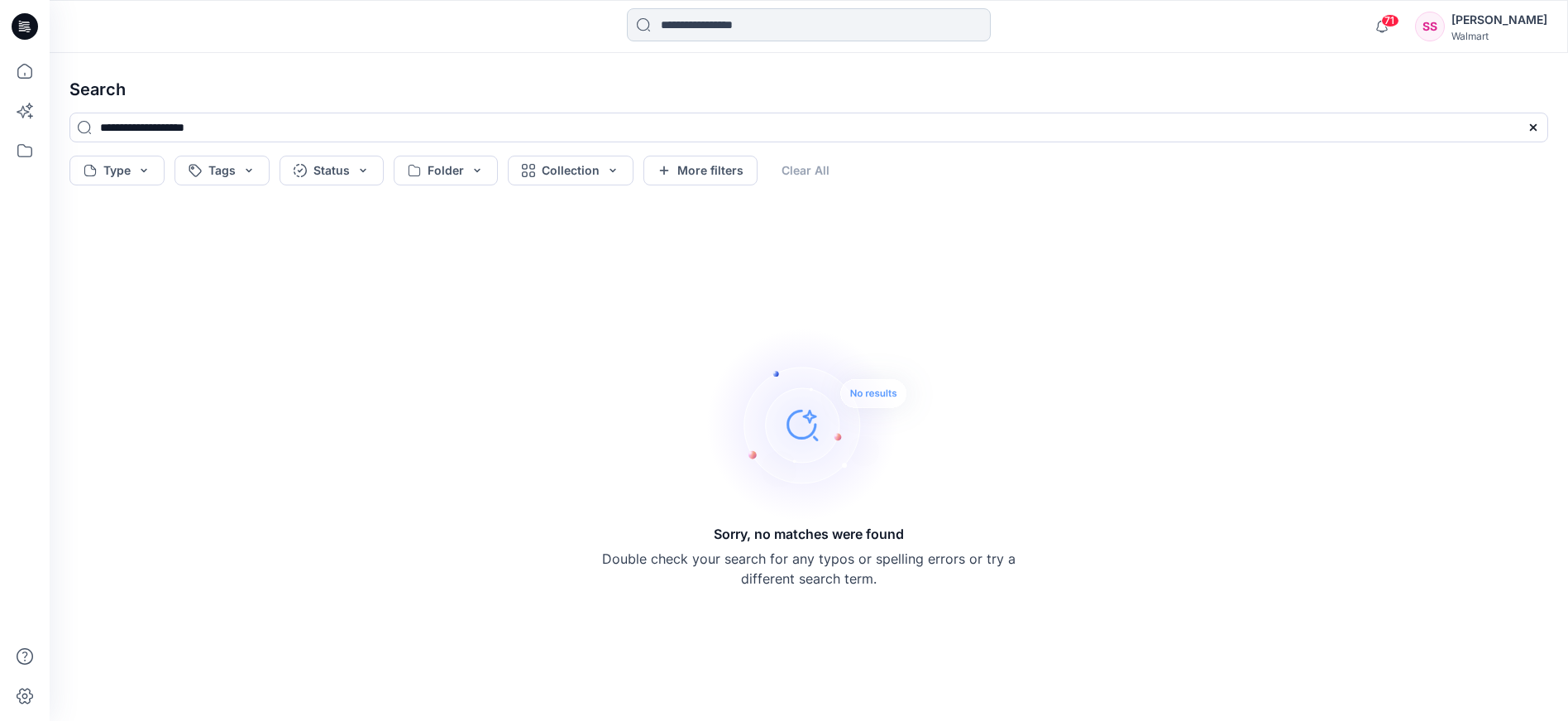
click at [731, 34] on input at bounding box center [808, 24] width 364 height 33
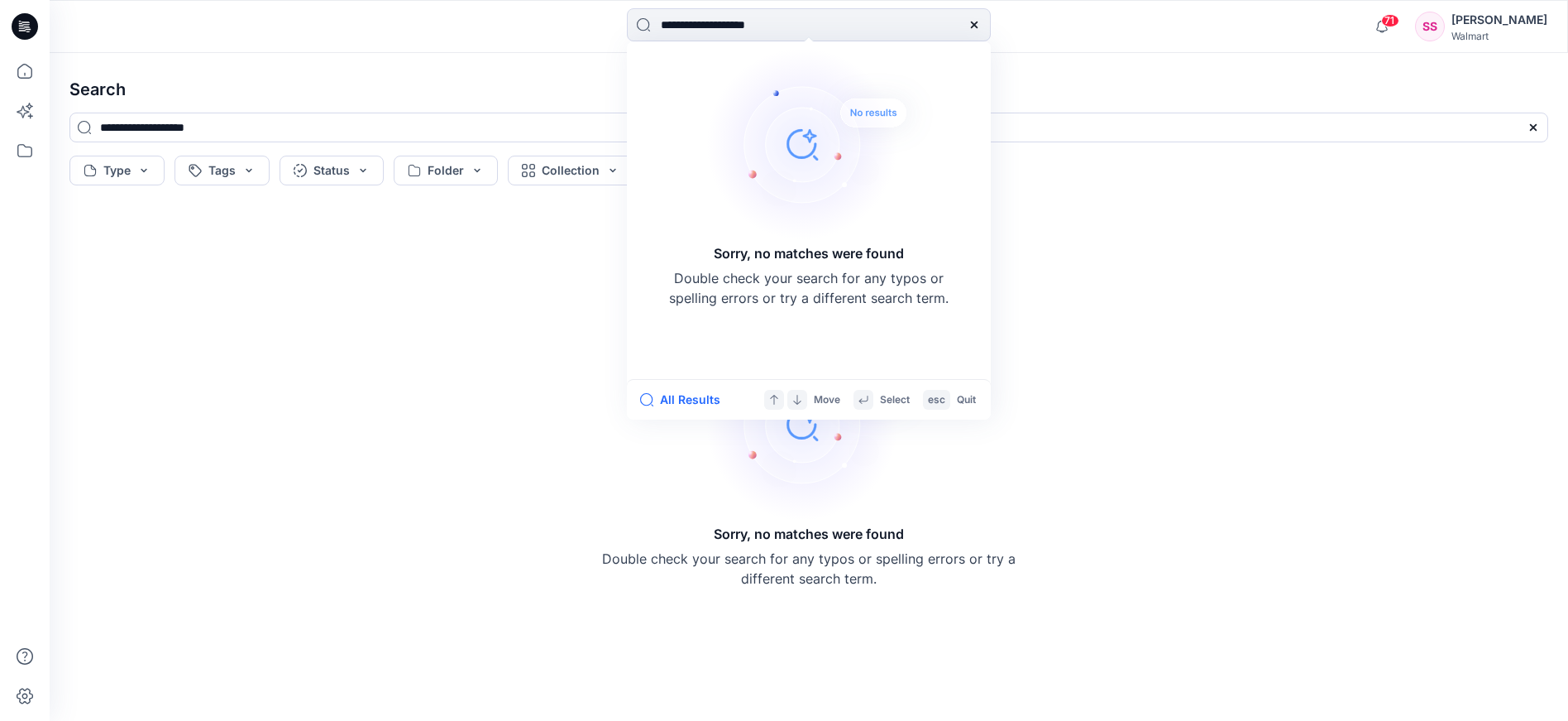
drag, startPoint x: 681, startPoint y: 25, endPoint x: 594, endPoint y: 30, distance: 87.1
click at [594, 30] on div "**********" at bounding box center [808, 26] width 759 height 36
drag, startPoint x: 677, startPoint y: 23, endPoint x: 626, endPoint y: 29, distance: 51.4
click at [625, 29] on div "**********" at bounding box center [808, 26] width 759 height 36
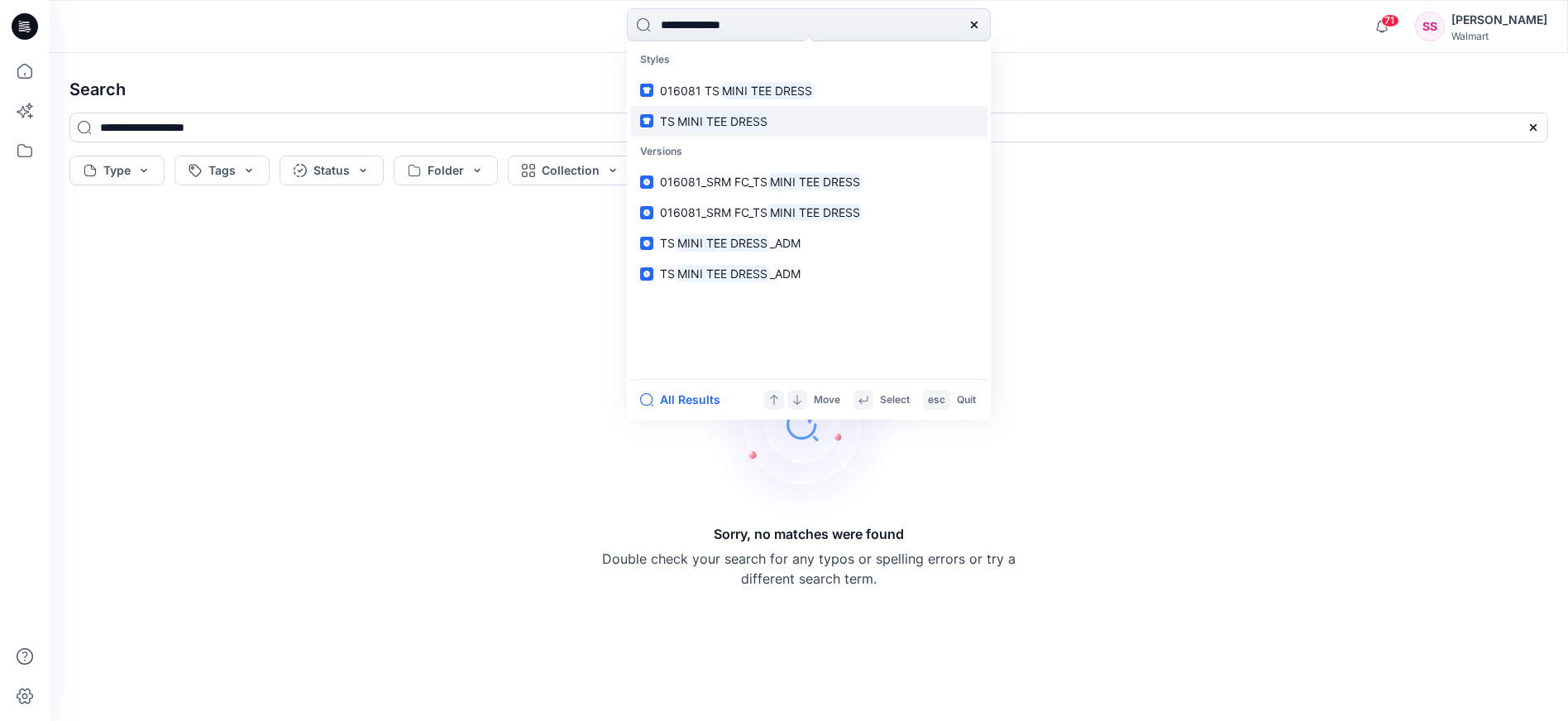
type input "**********"
click at [704, 117] on mark "MINI TEE DRESS" at bounding box center [722, 120] width 95 height 19
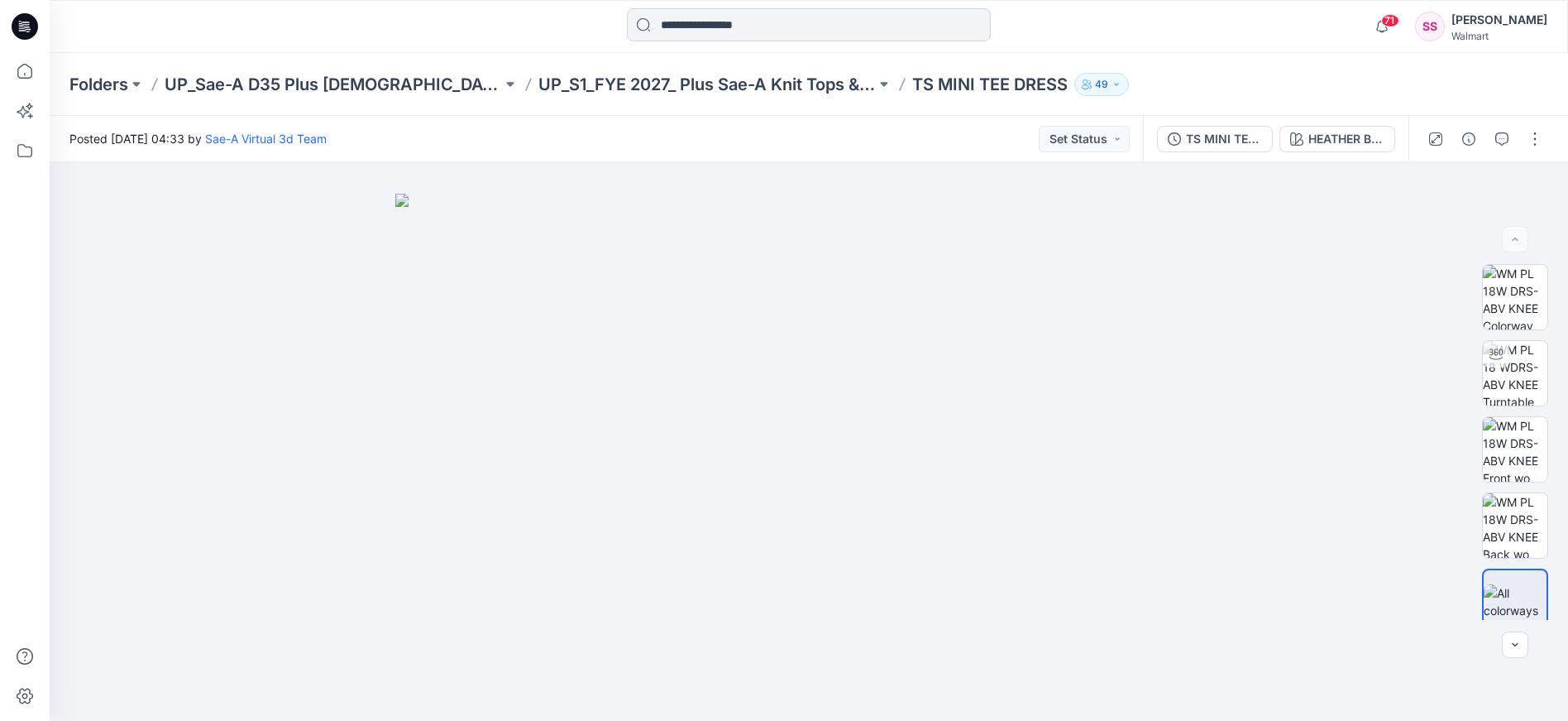
click at [684, 29] on input at bounding box center [808, 24] width 364 height 33
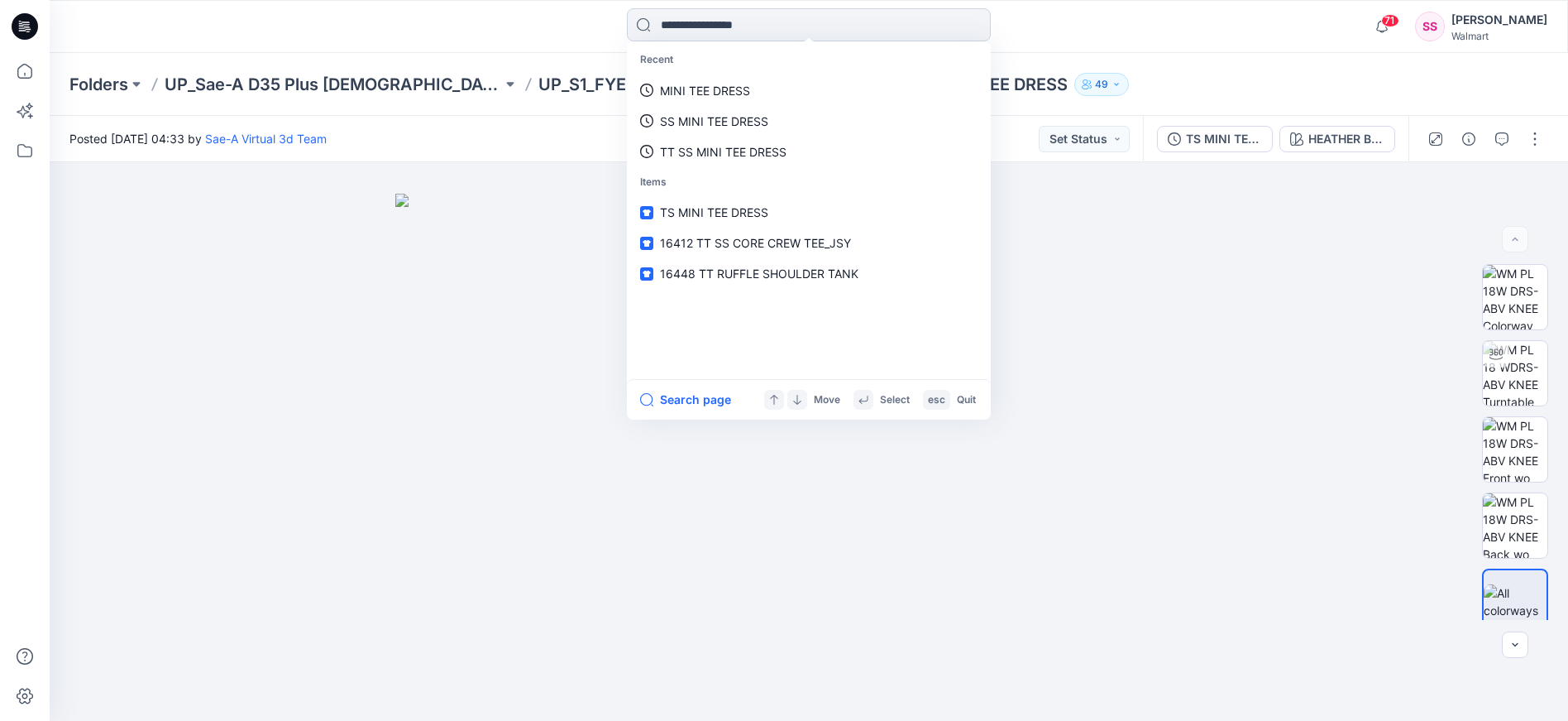
paste input "**********"
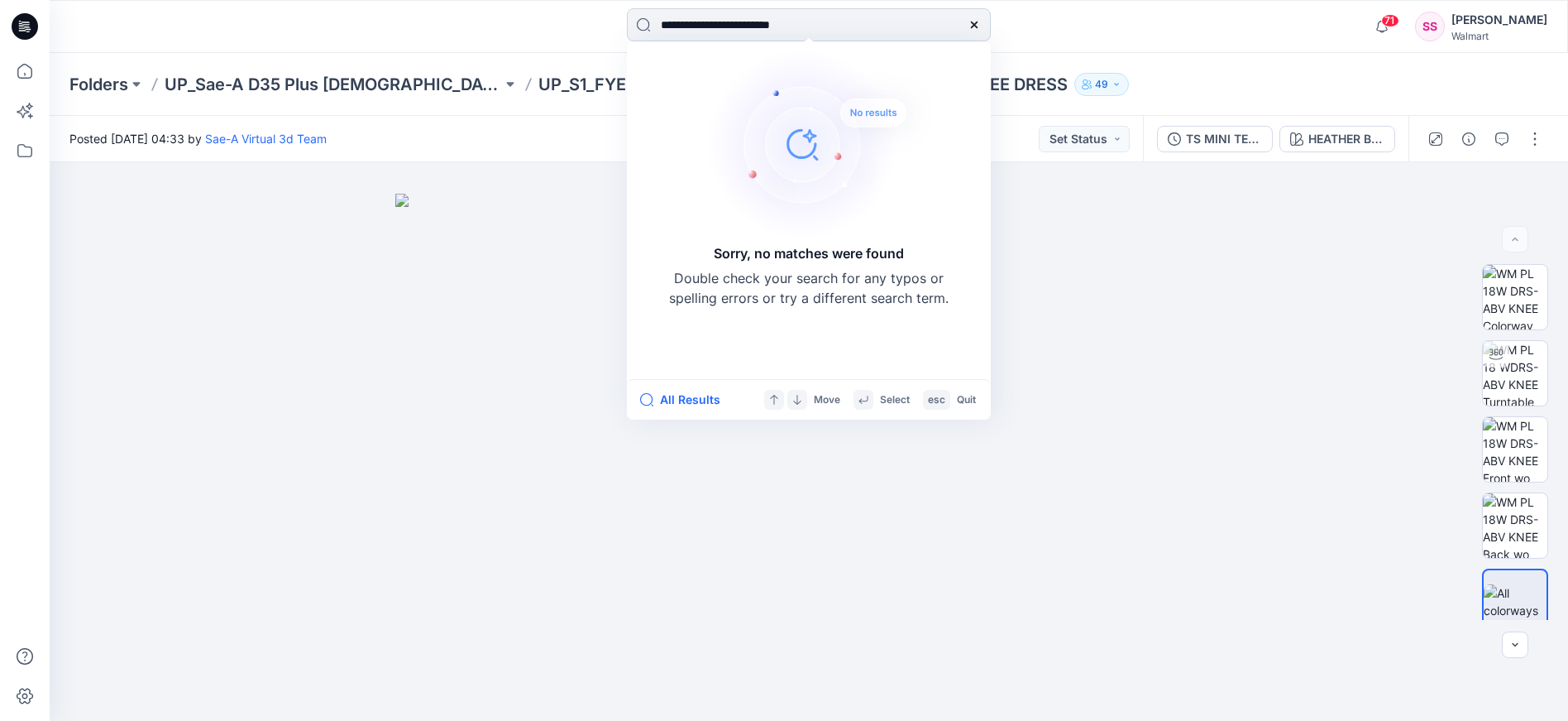
drag, startPoint x: 744, startPoint y: 24, endPoint x: 779, endPoint y: 26, distance: 35.1
click at [779, 26] on input "**********" at bounding box center [808, 24] width 364 height 33
click at [755, 28] on input "**********" at bounding box center [808, 24] width 364 height 33
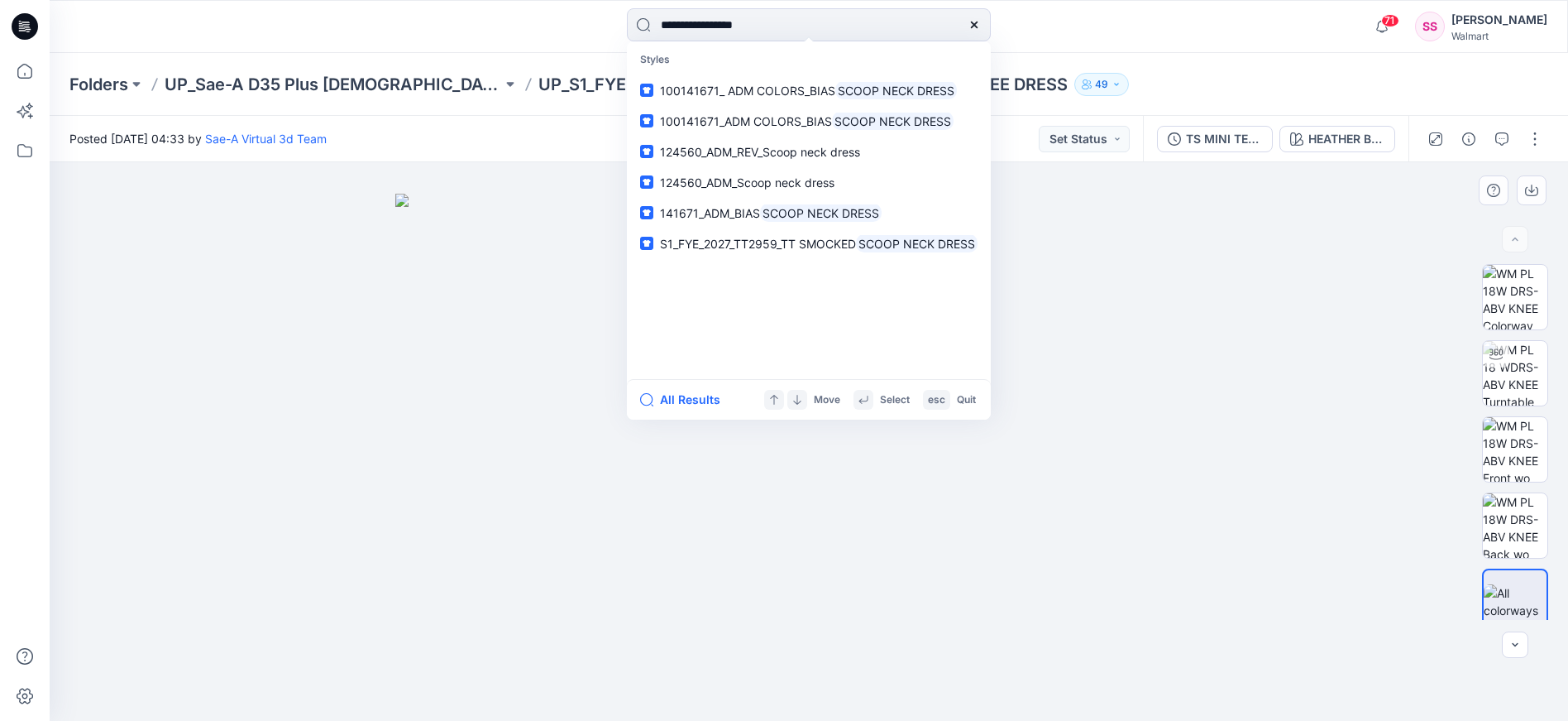
type input "**********"
